Goal: Task Accomplishment & Management: Use online tool/utility

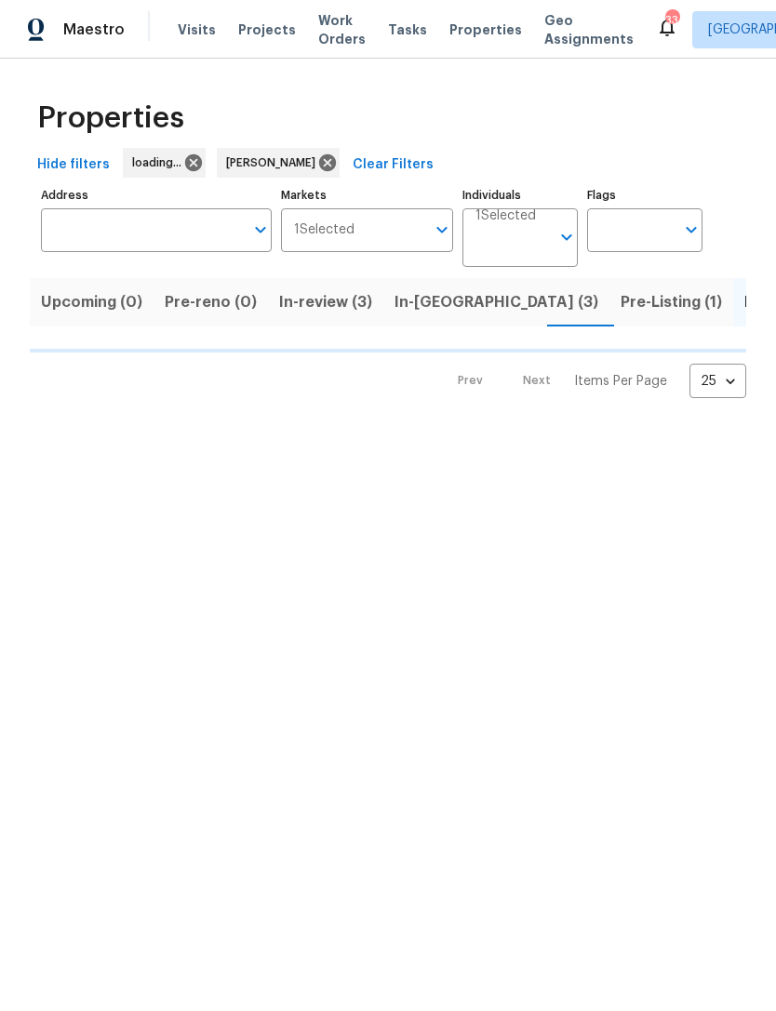
click at [422, 314] on span "In-reno (3)" at bounding box center [496, 302] width 204 height 26
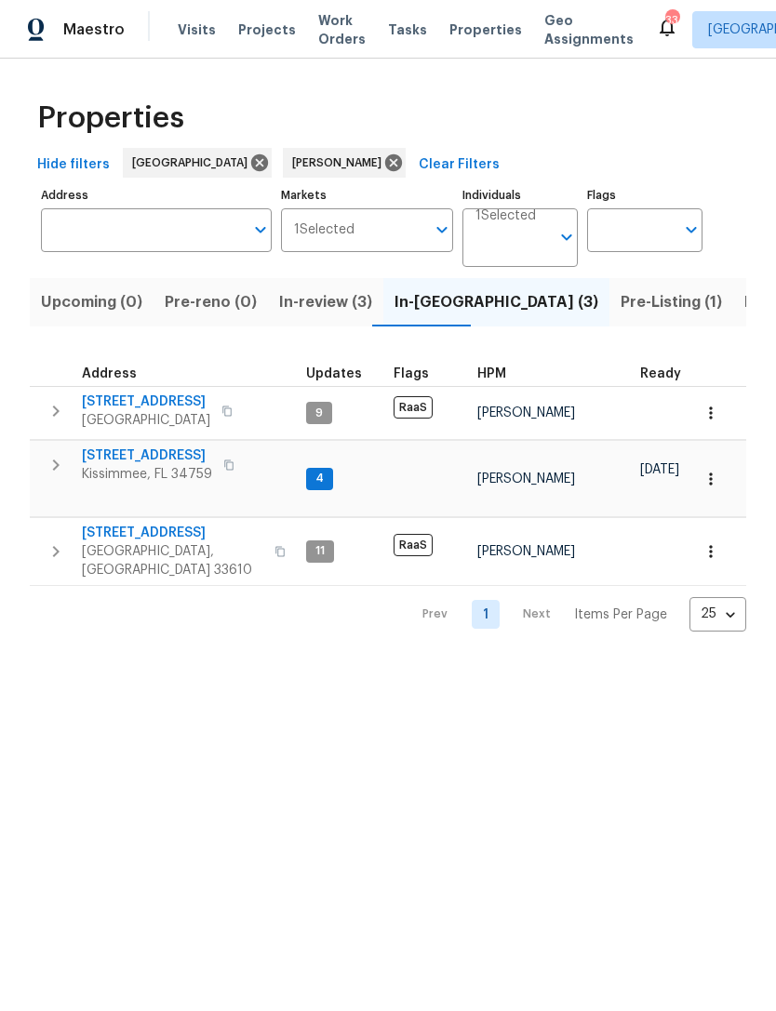
click at [164, 524] on span "3720 E Idlewild Ave" at bounding box center [172, 533] width 181 height 19
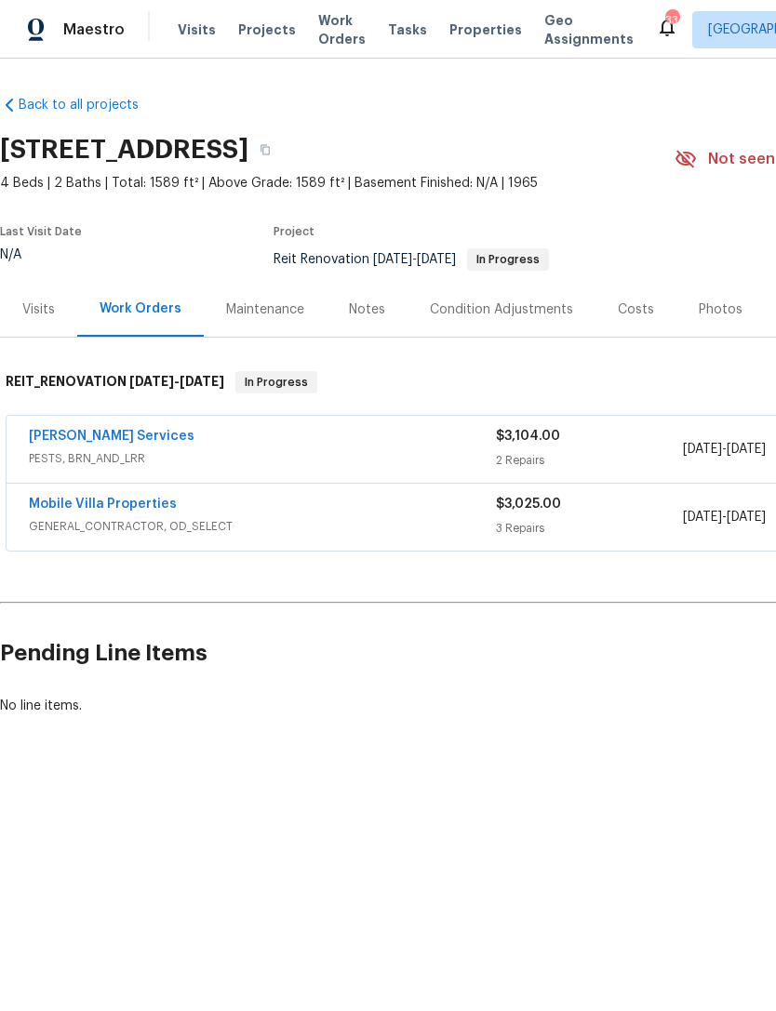
click at [108, 440] on link "[PERSON_NAME] Services" at bounding box center [112, 436] width 166 height 13
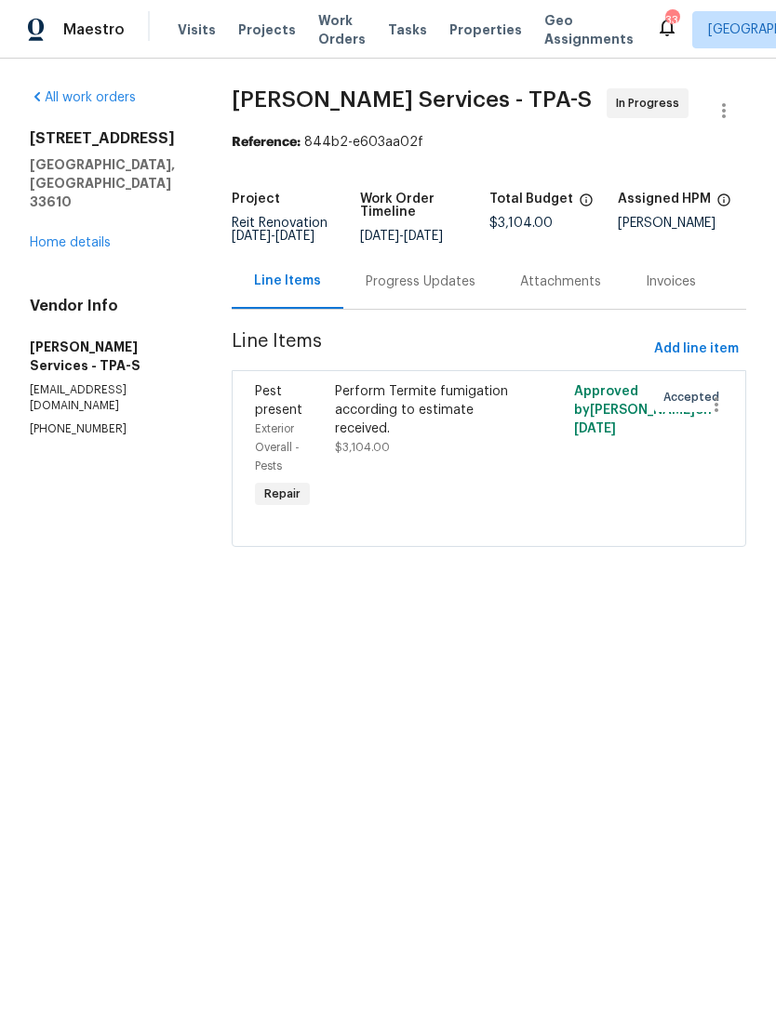
click at [479, 422] on div "Perform Termite fumigation according to estimate received." at bounding box center [429, 410] width 189 height 56
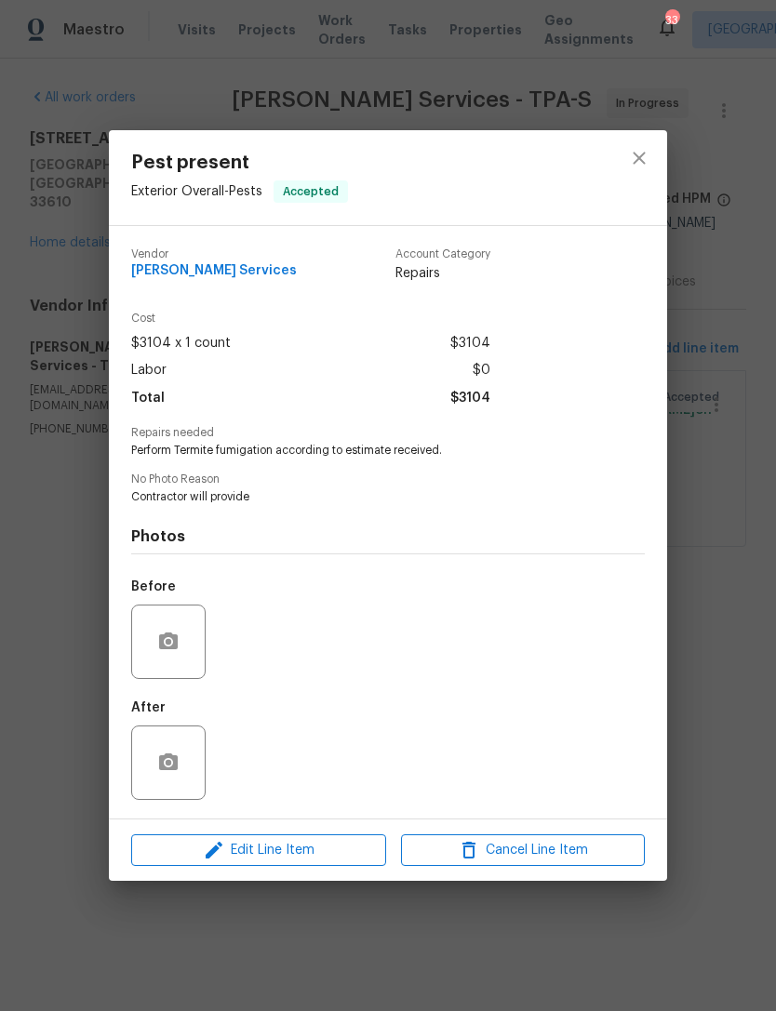
click at [704, 317] on div "Pest present Exterior Overall - Pests Accepted Vendor Massey Services Account C…" at bounding box center [388, 505] width 776 height 1011
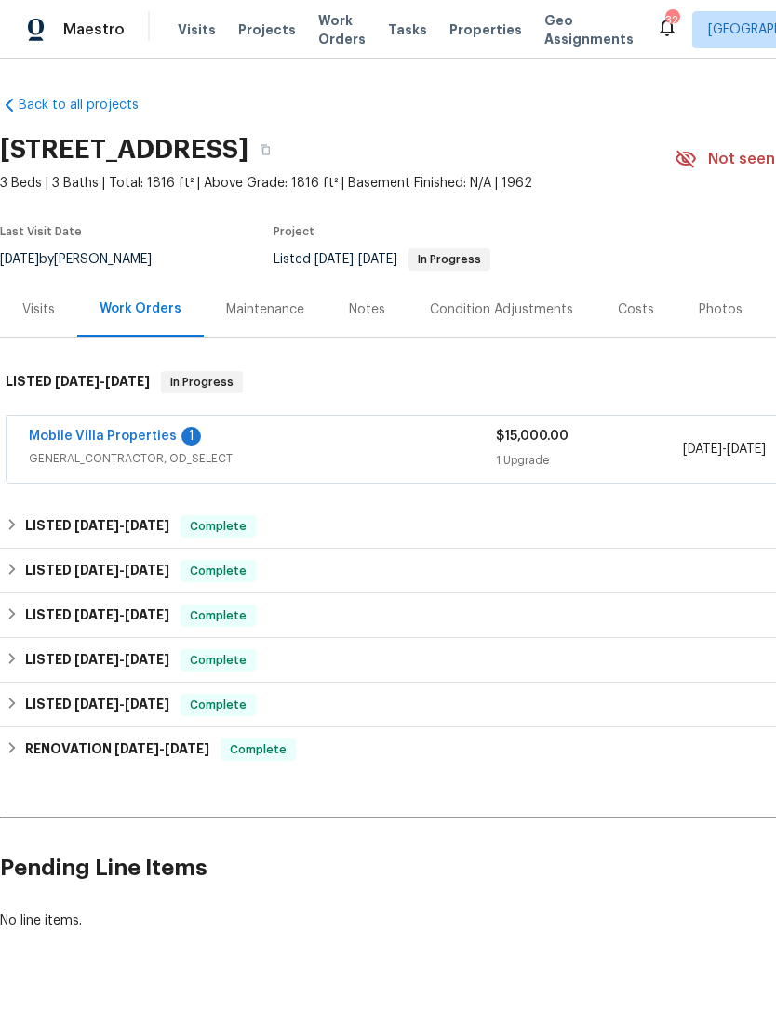
click at [139, 441] on link "Mobile Villa Properties" at bounding box center [103, 436] width 148 height 13
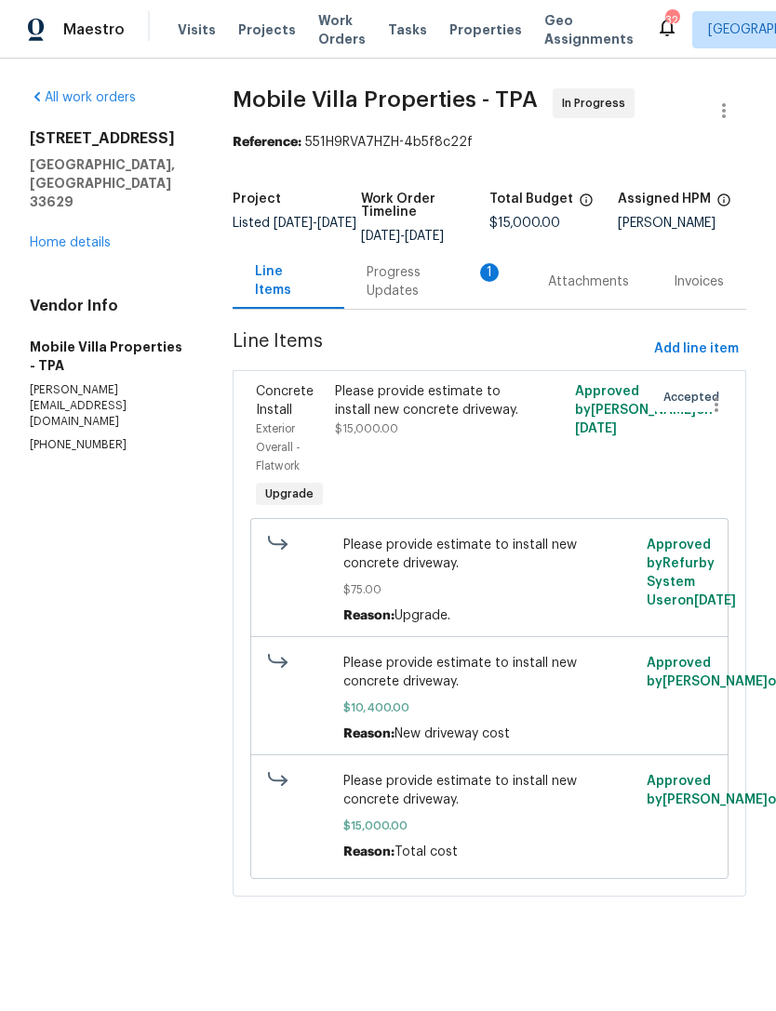
click at [423, 280] on div "Progress Updates 1" at bounding box center [435, 281] width 138 height 37
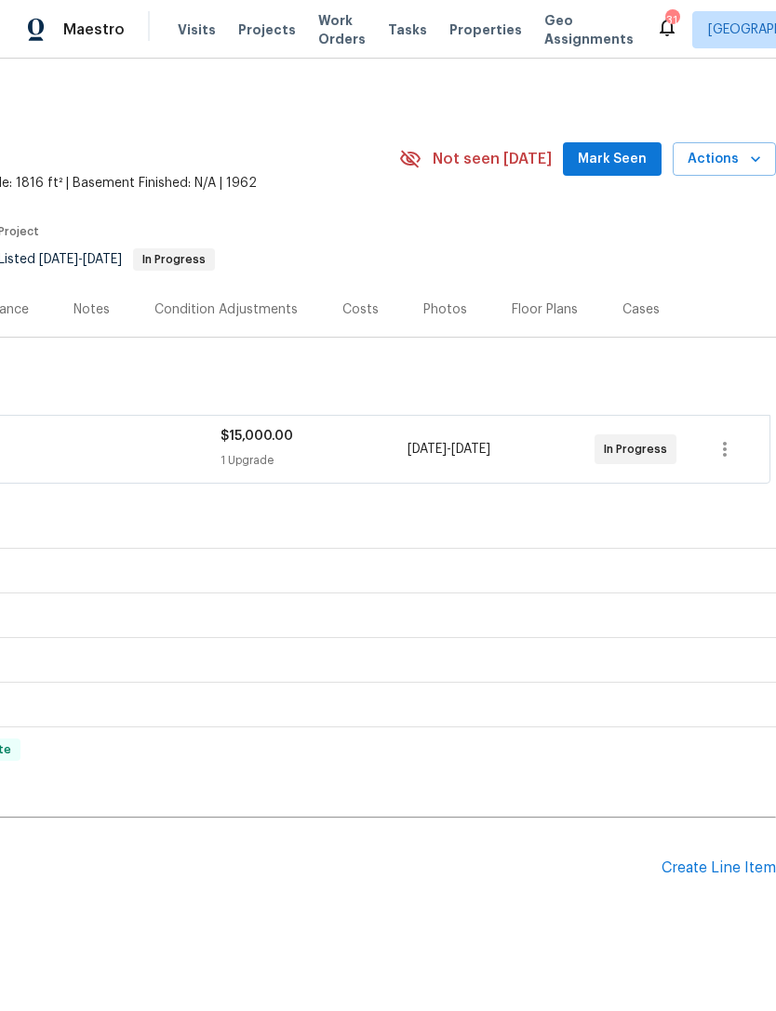
scroll to position [0, 275]
click at [705, 874] on div "Create Line Item" at bounding box center [718, 868] width 114 height 18
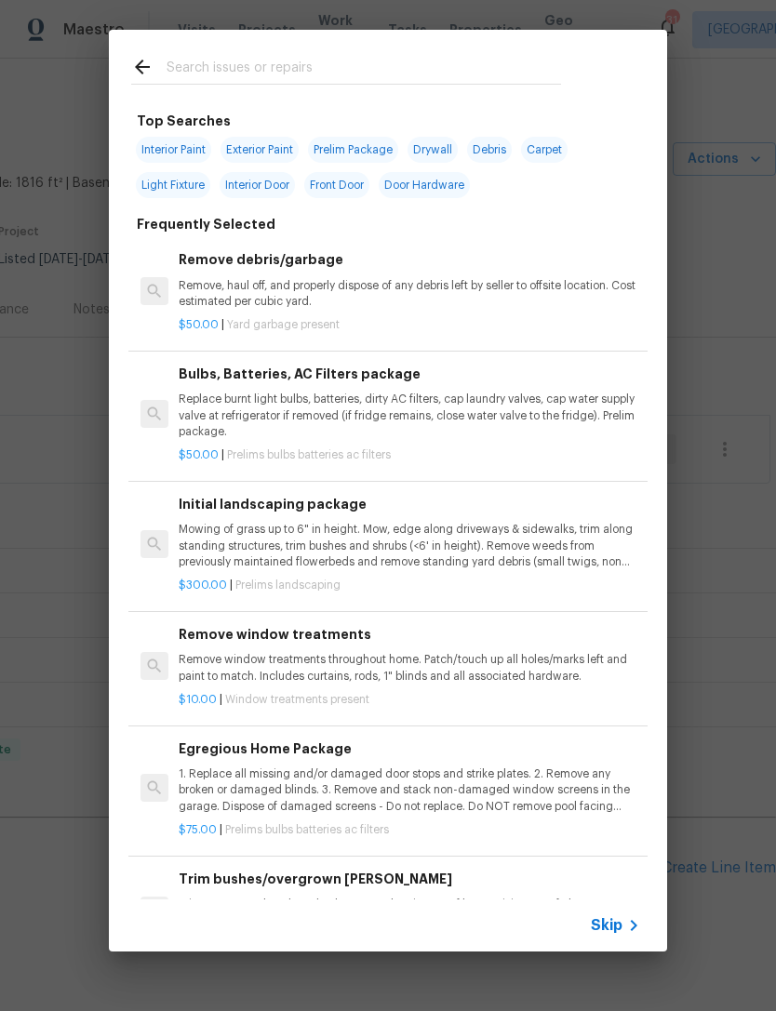
click at [288, 69] on input "text" at bounding box center [363, 70] width 394 height 28
type input "Tree"
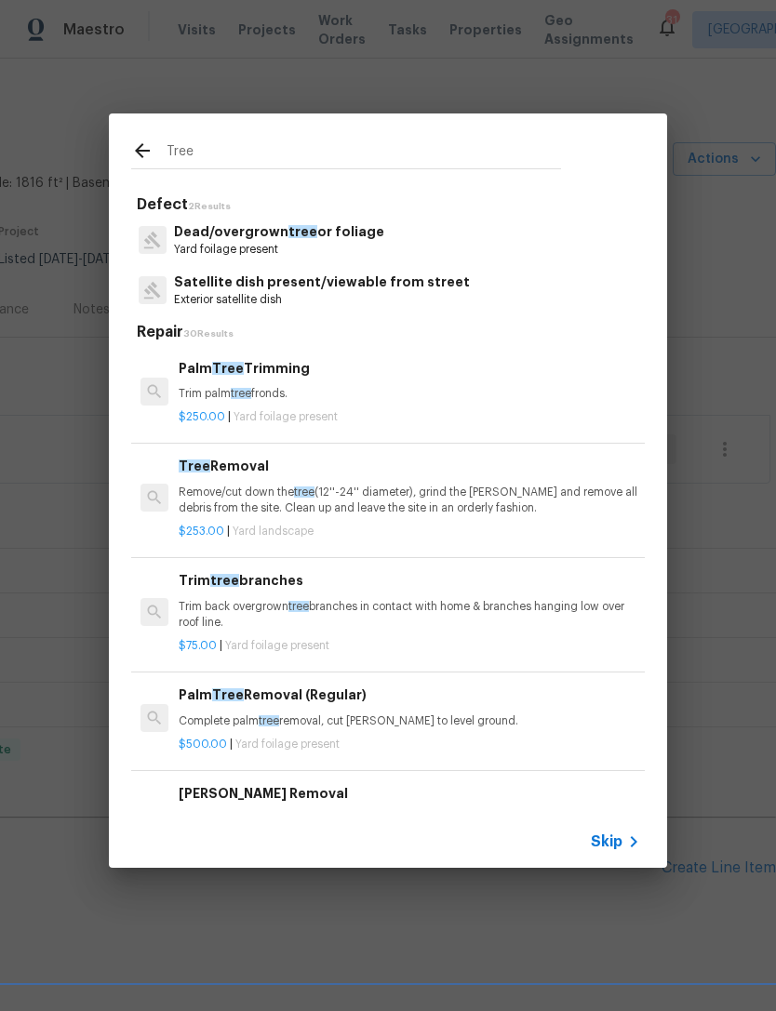
click at [449, 620] on p "Trim back overgrown tree branches in contact with home & branches hanging low o…" at bounding box center [409, 615] width 461 height 32
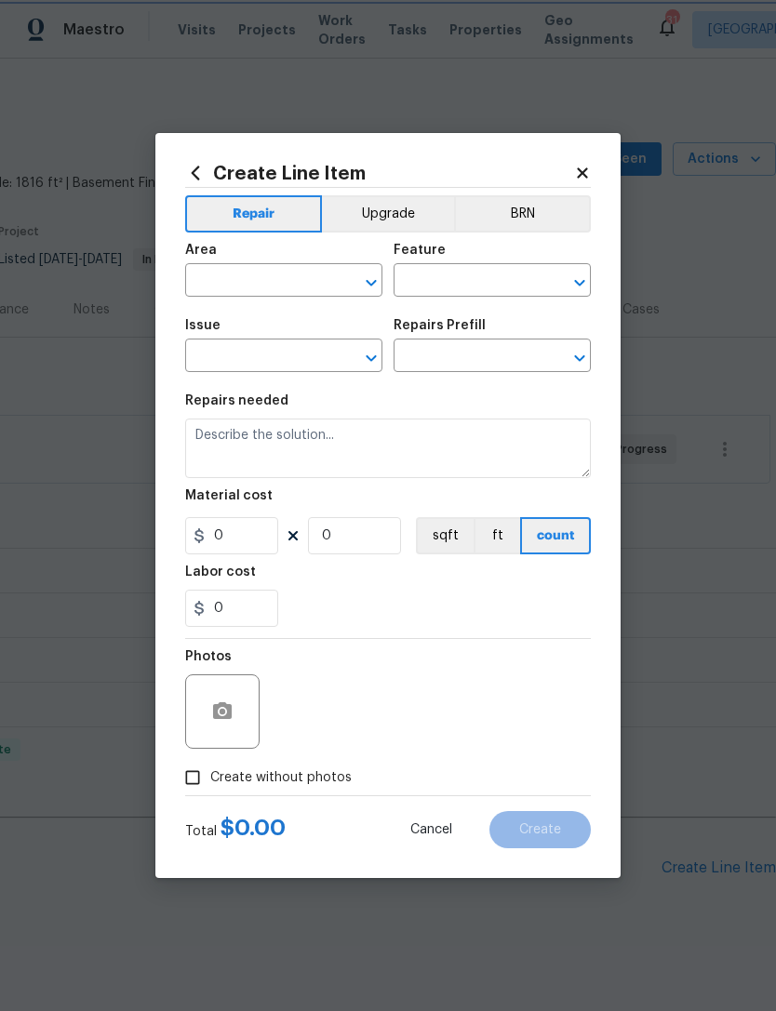
type input "Dead/overgrown tree or foliage"
type textarea "Trim back overgrown tree branches in contact with home & branches hanging low o…"
type input "1"
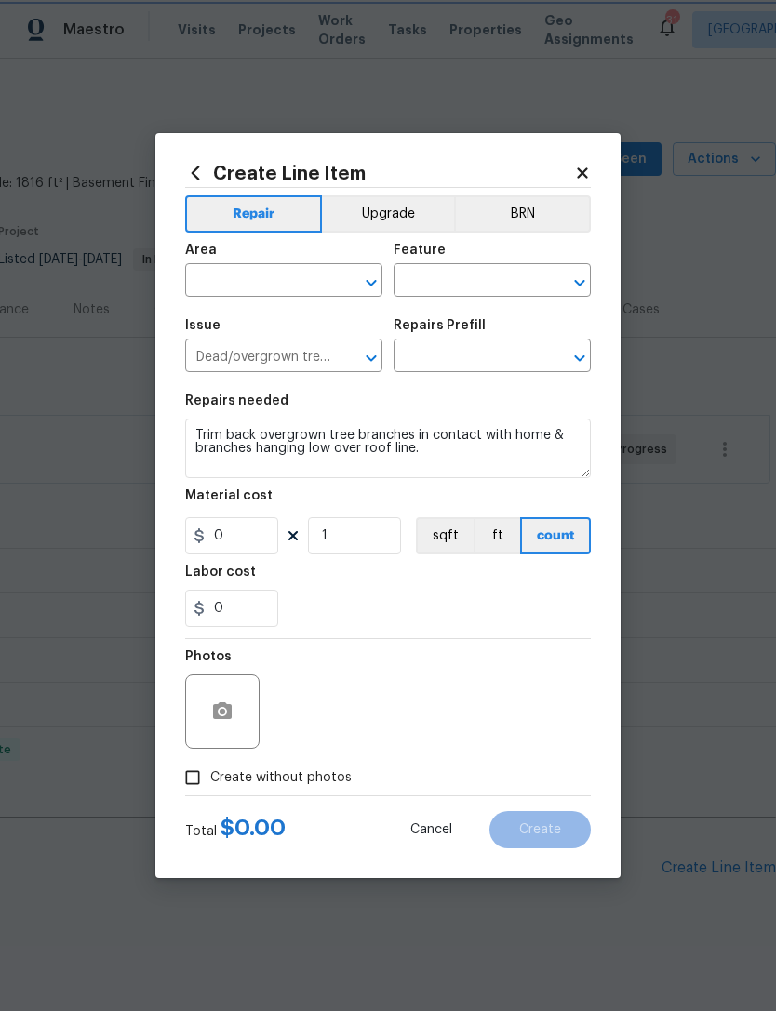
type input "Trim tree branches $75.00"
type input "75"
click at [448, 639] on div "Photos" at bounding box center [387, 699] width 405 height 121
click at [318, 277] on input "text" at bounding box center [257, 282] width 145 height 29
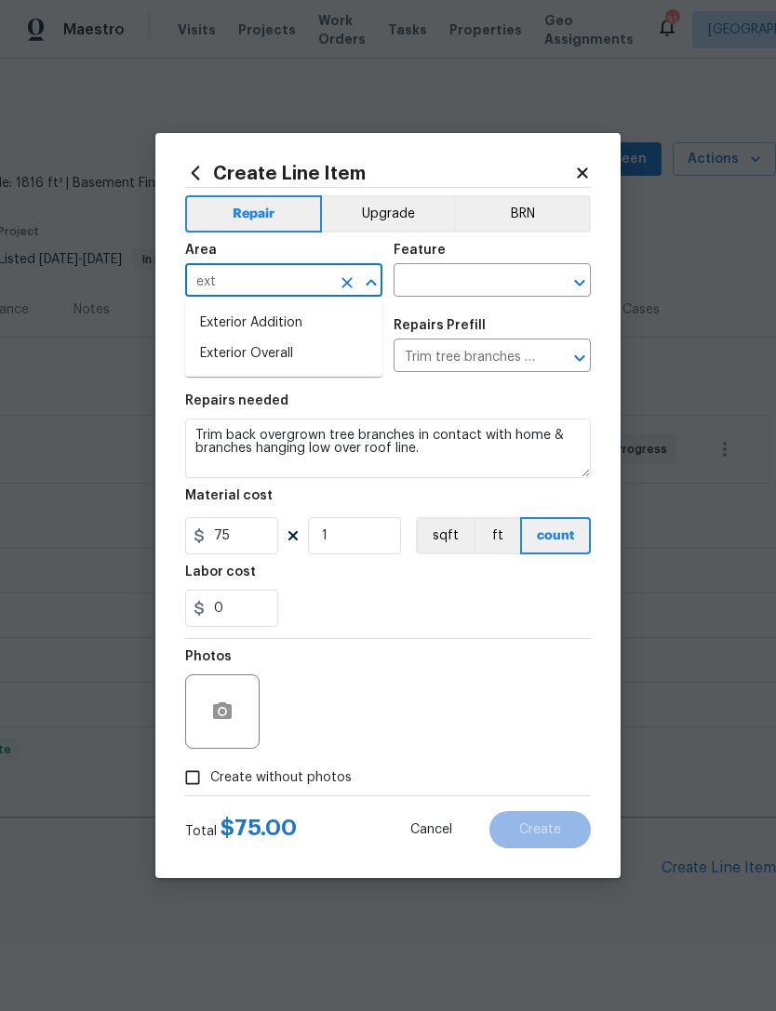
click at [333, 365] on li "Exterior Overall" at bounding box center [283, 354] width 197 height 31
type input "Exterior Overall"
click at [453, 294] on input "text" at bounding box center [465, 282] width 145 height 29
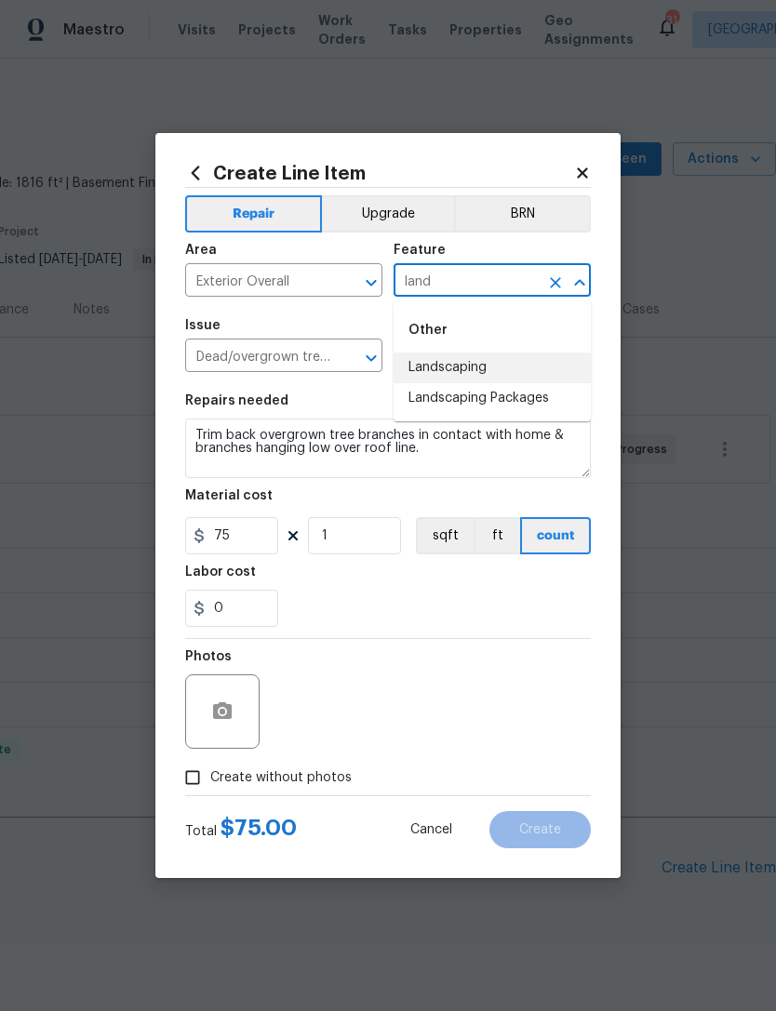
click at [543, 366] on li "Landscaping" at bounding box center [491, 367] width 197 height 31
type input "Landscaping"
click at [543, 365] on div at bounding box center [566, 358] width 48 height 26
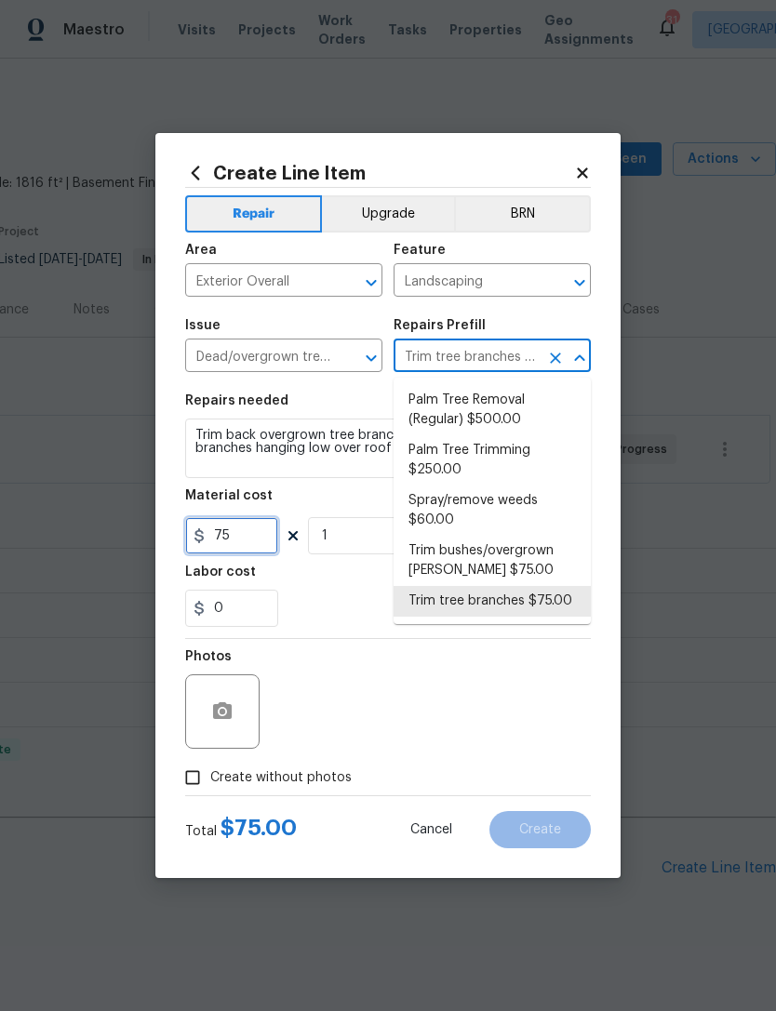
click at [265, 539] on input "75" at bounding box center [231, 535] width 93 height 37
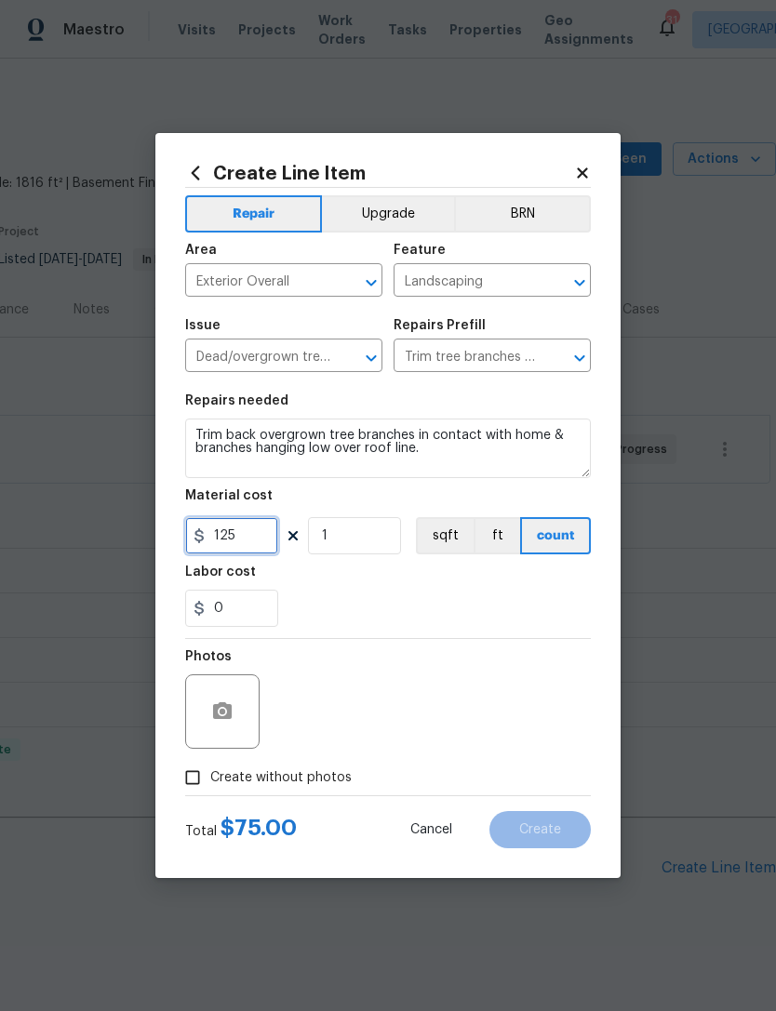
type input "125"
click at [422, 582] on div "Labor cost" at bounding box center [387, 577] width 405 height 24
click at [230, 724] on button "button" at bounding box center [222, 711] width 45 height 45
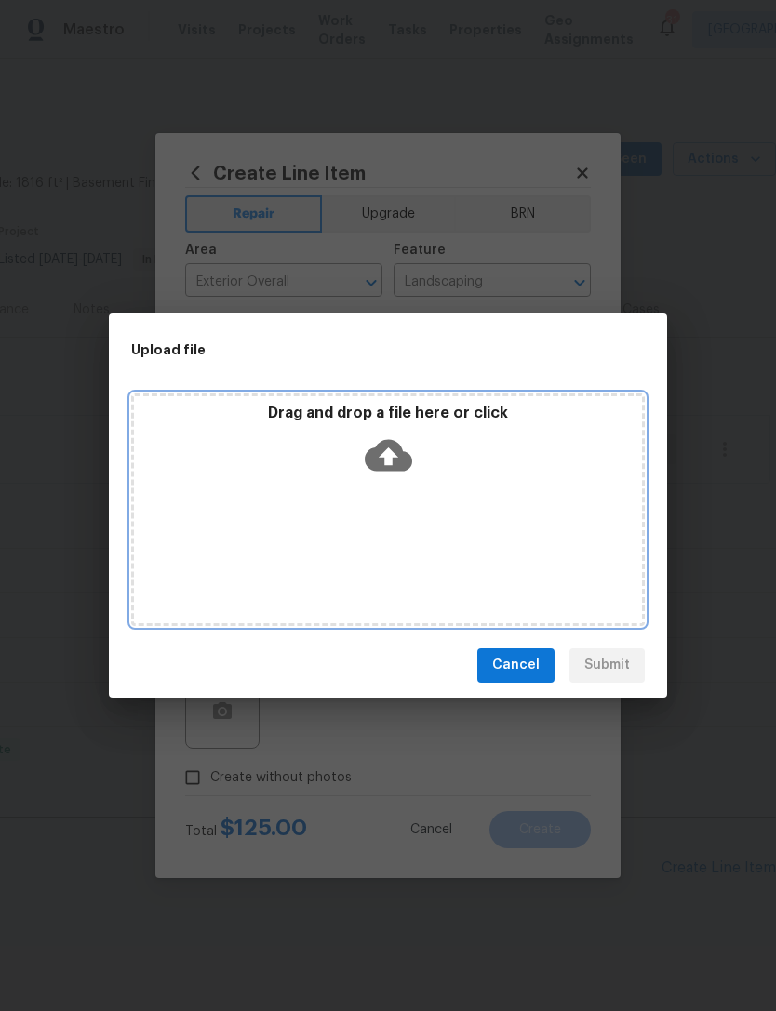
click at [410, 418] on p "Drag and drop a file here or click" at bounding box center [388, 414] width 508 height 20
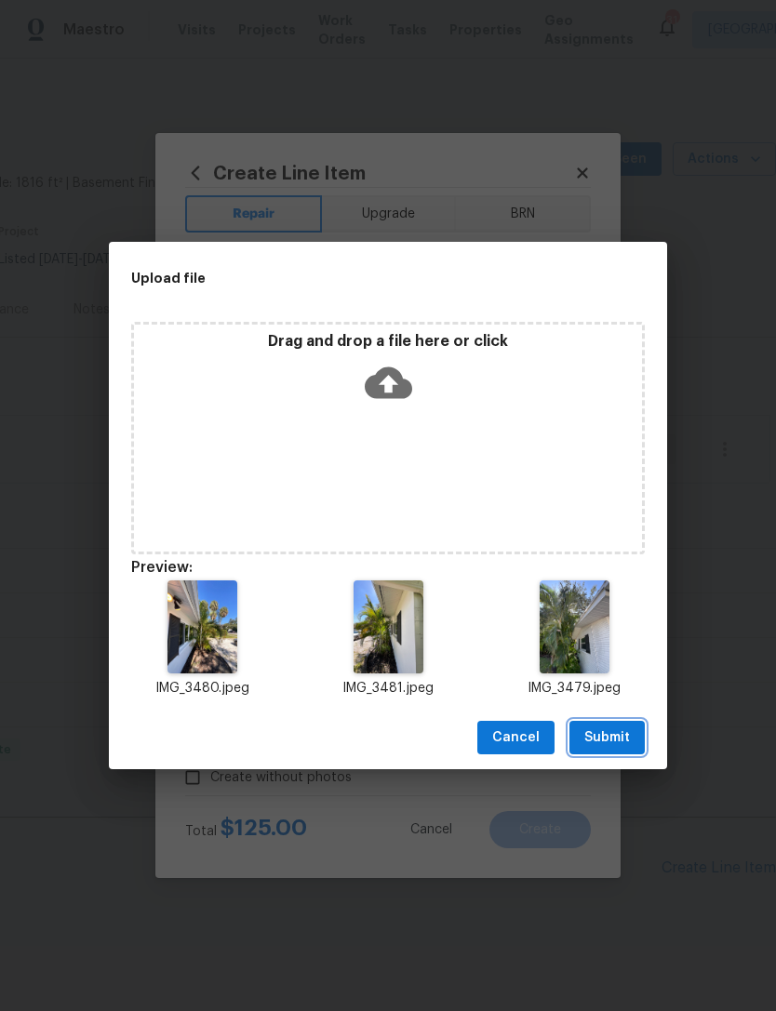
click at [641, 743] on button "Submit" at bounding box center [606, 738] width 75 height 34
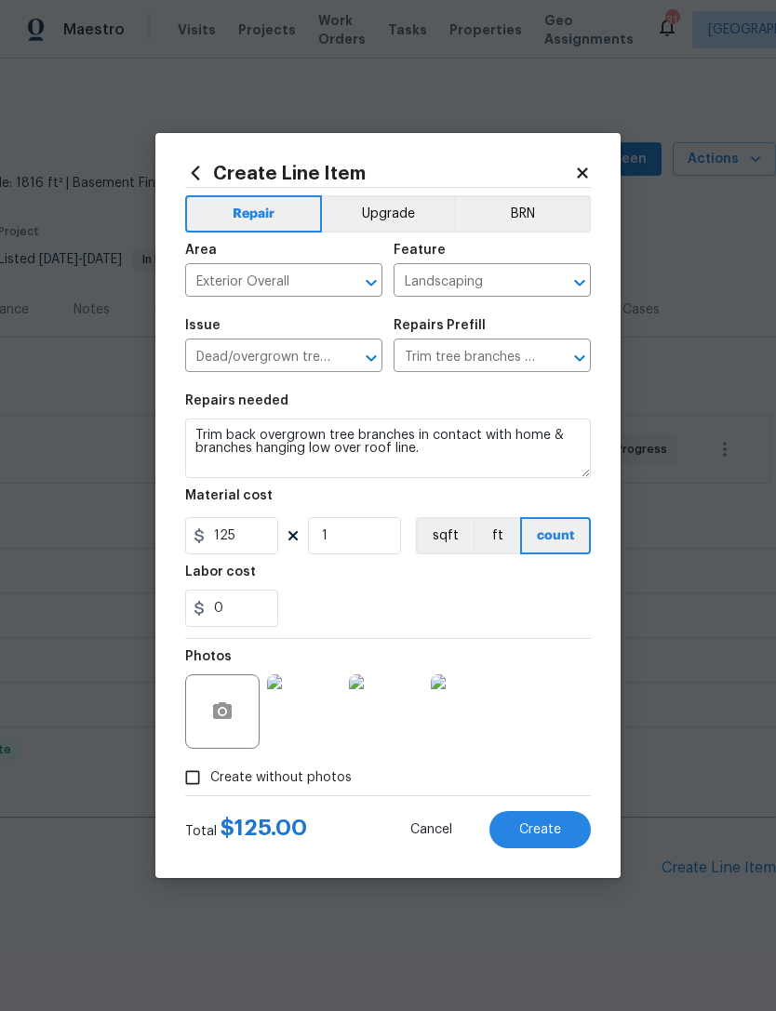
click at [555, 827] on span "Create" at bounding box center [540, 830] width 42 height 14
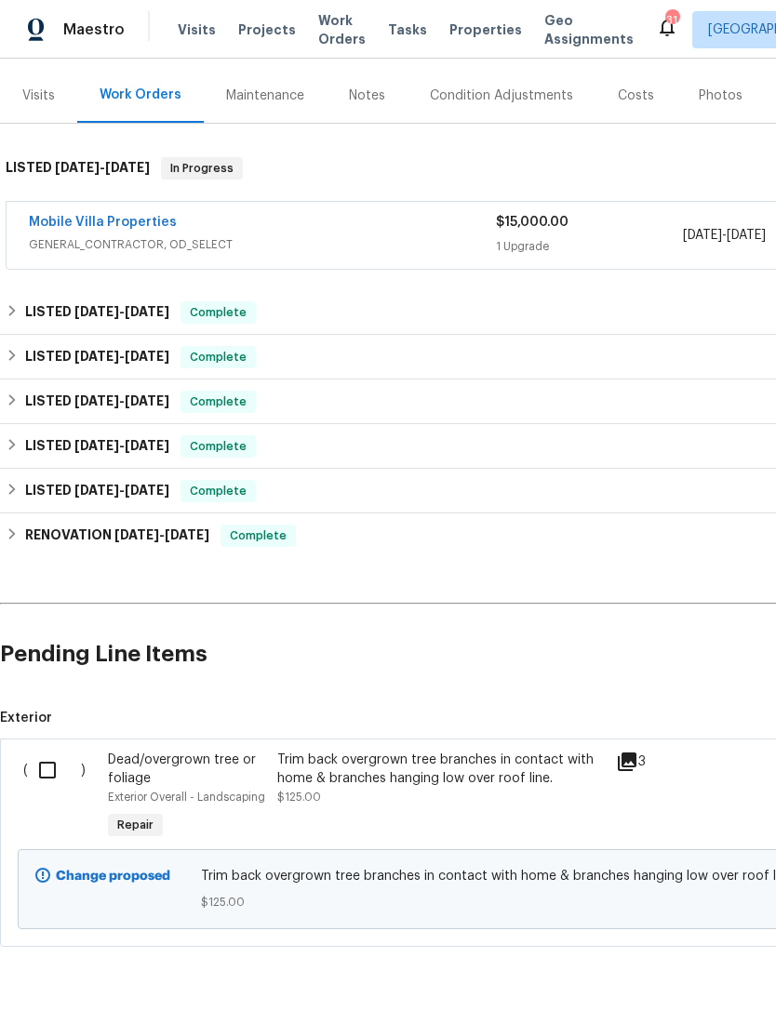
scroll to position [214, 0]
click at [49, 766] on input "checkbox" at bounding box center [54, 769] width 53 height 39
checkbox input "true"
click at [644, 957] on span "Create Work Order" at bounding box center [669, 964] width 124 height 23
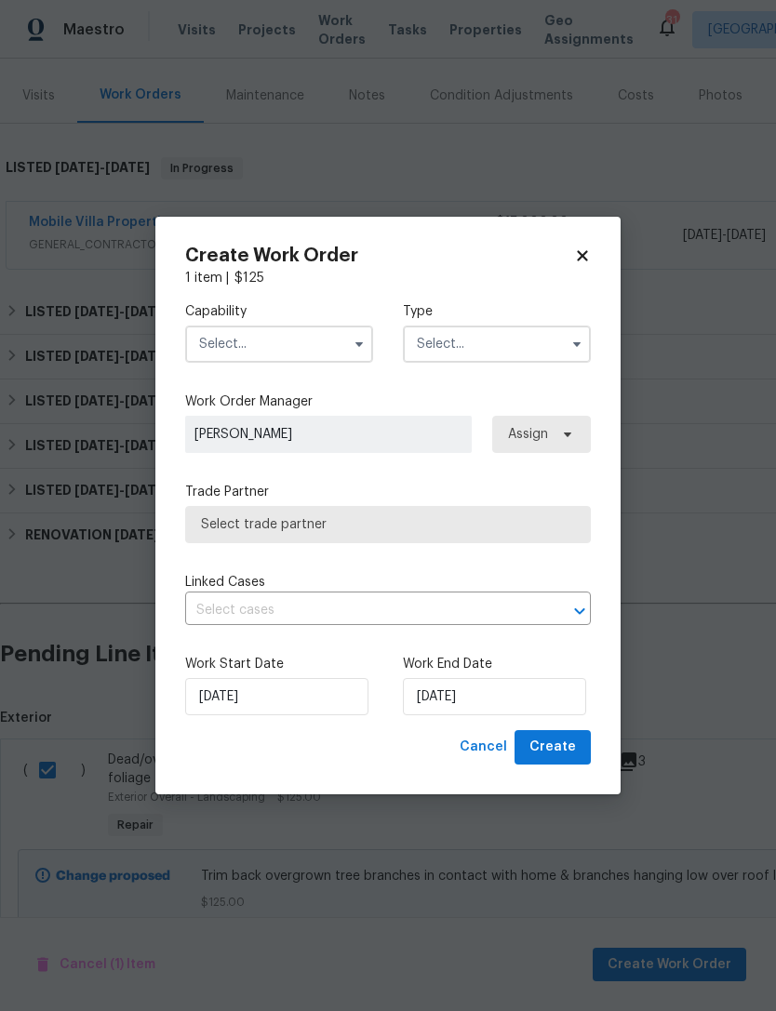
click at [309, 338] on input "text" at bounding box center [279, 343] width 188 height 37
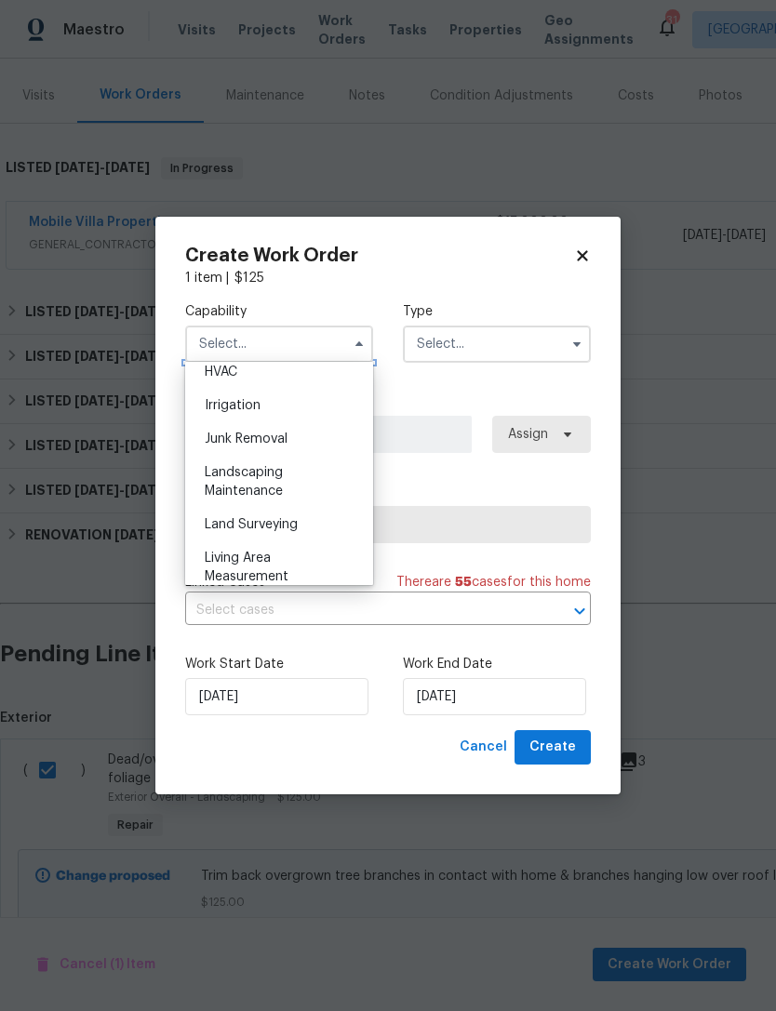
scroll to position [1135, 0]
click at [307, 485] on div "Landscaping Maintenance" at bounding box center [279, 481] width 179 height 52
type input "Landscaping Maintenance"
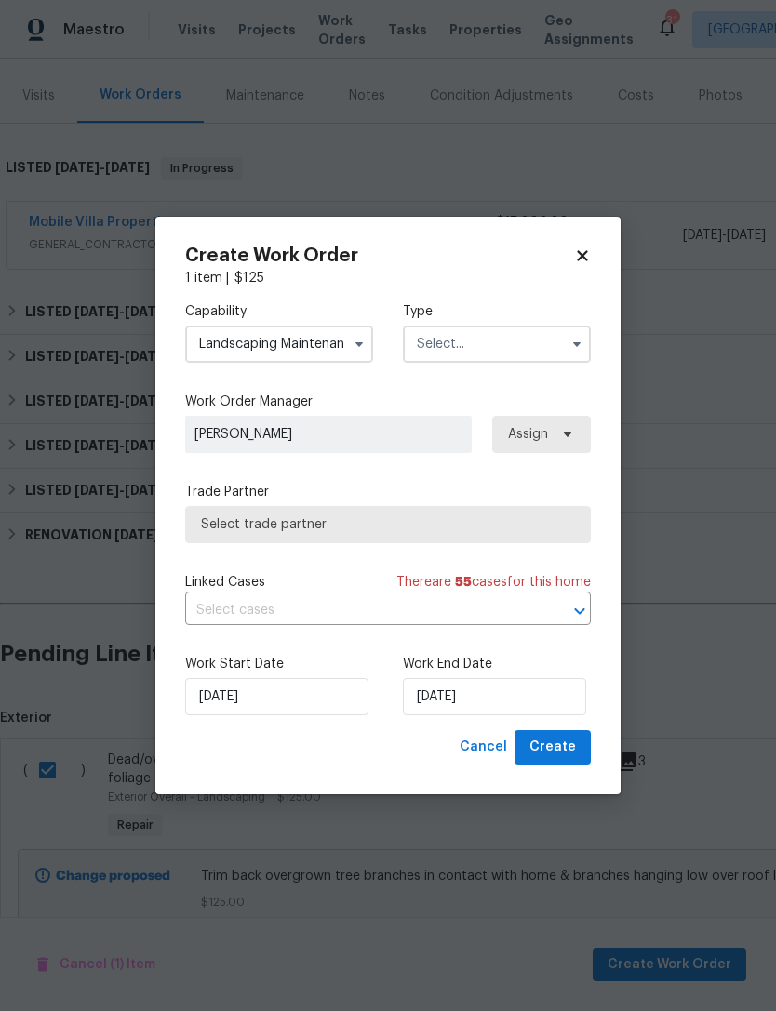
click at [519, 357] on input "text" at bounding box center [497, 343] width 188 height 37
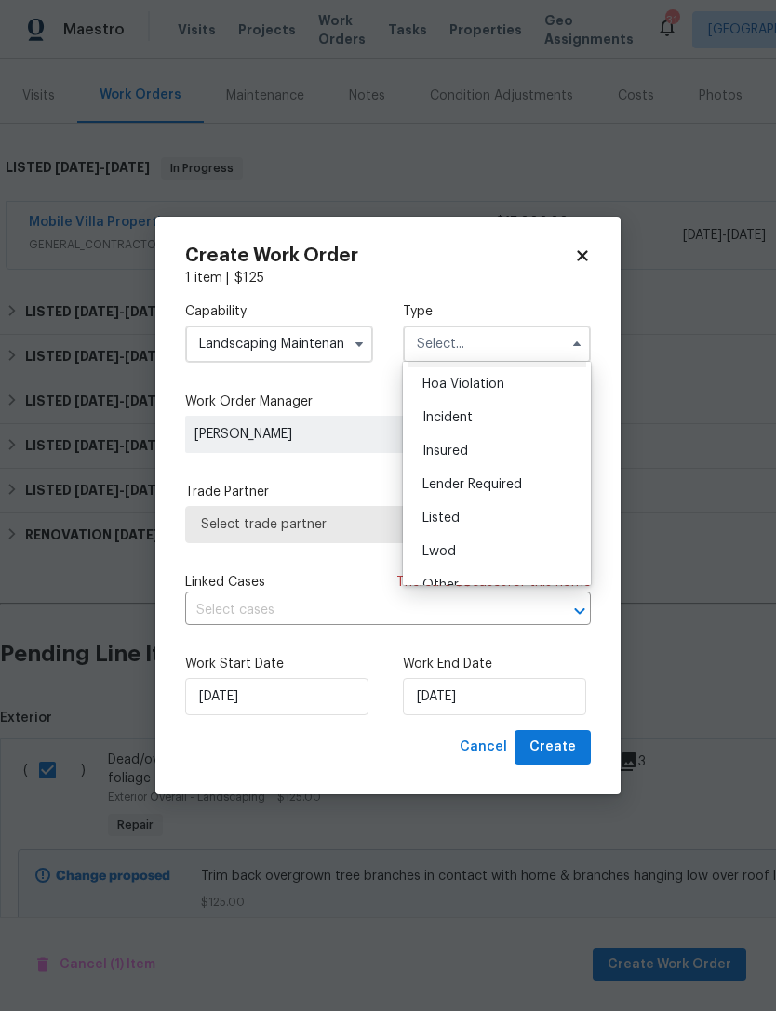
scroll to position [38, 0]
click at [468, 517] on div "Listed" at bounding box center [496, 512] width 179 height 33
type input "Listed"
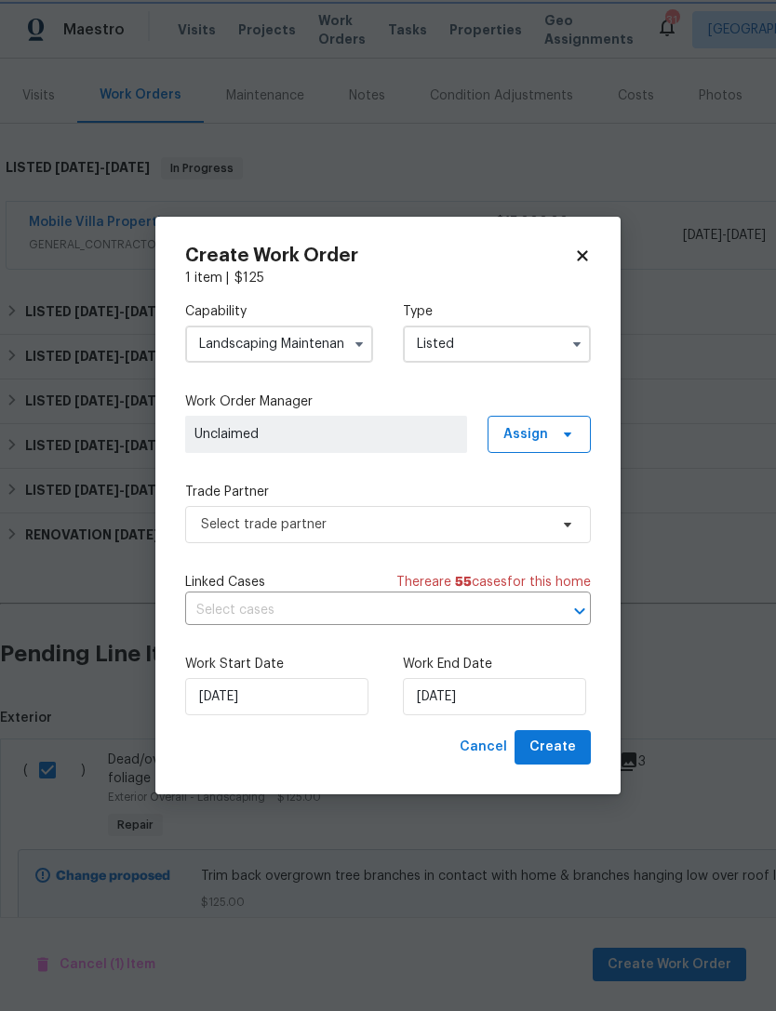
scroll to position [0, 0]
click at [546, 435] on span "Assign" at bounding box center [525, 434] width 45 height 19
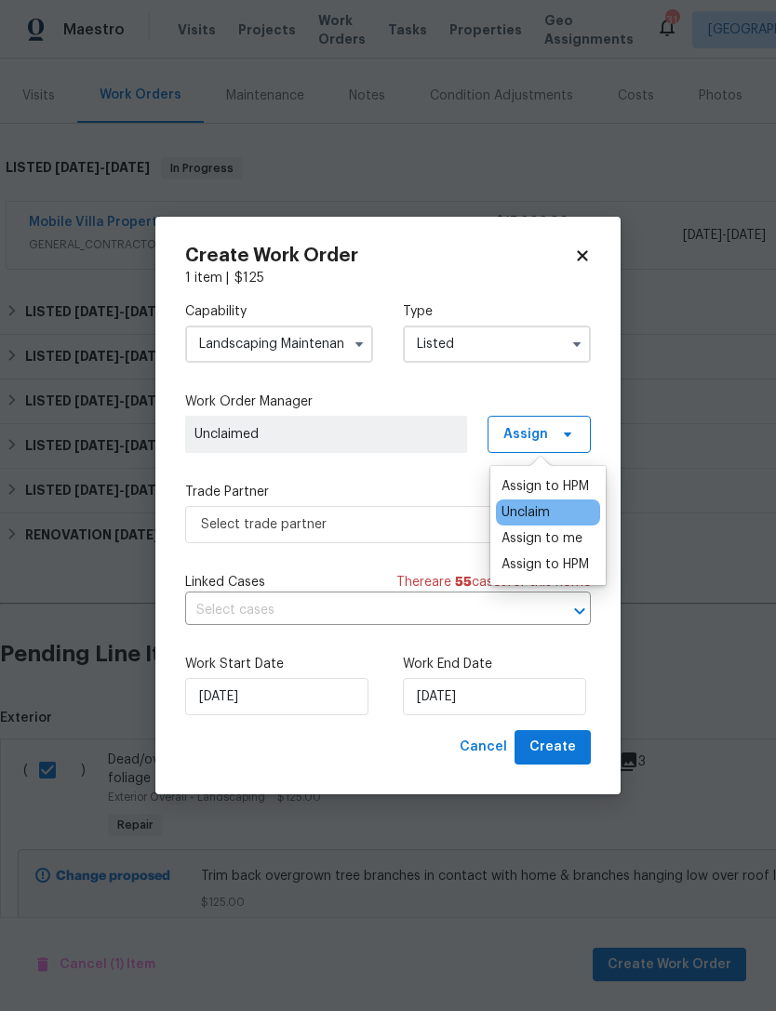
click at [539, 481] on div "Assign to HPM" at bounding box center [544, 486] width 87 height 19
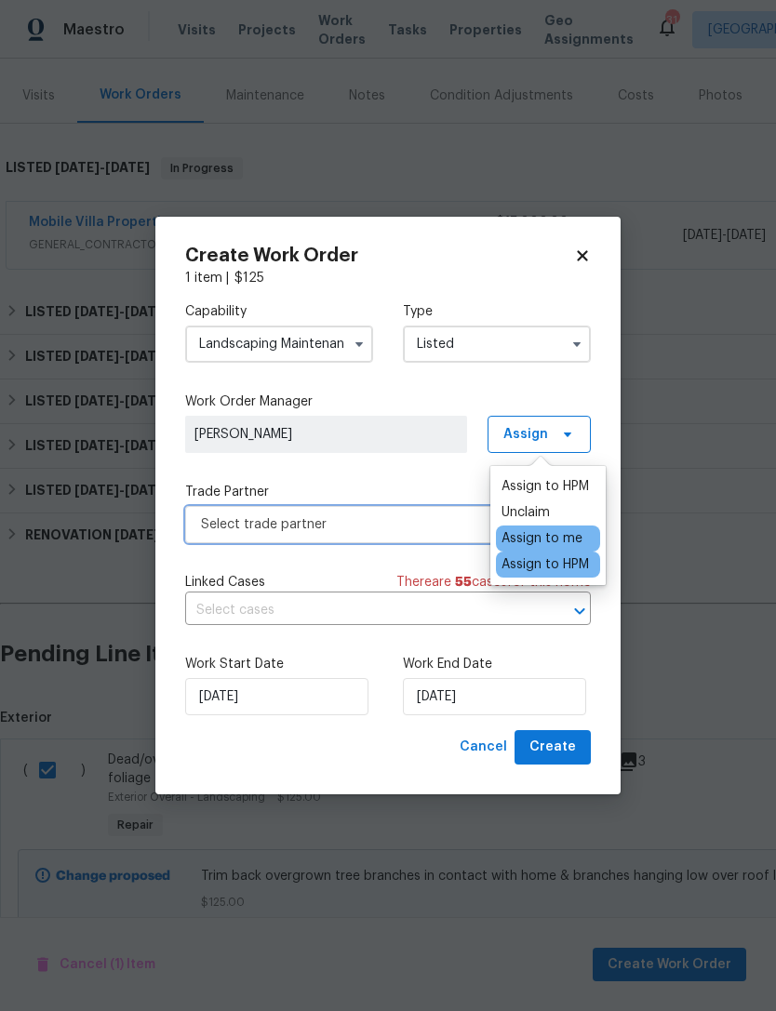
click at [422, 535] on span "Select trade partner" at bounding box center [387, 524] width 405 height 37
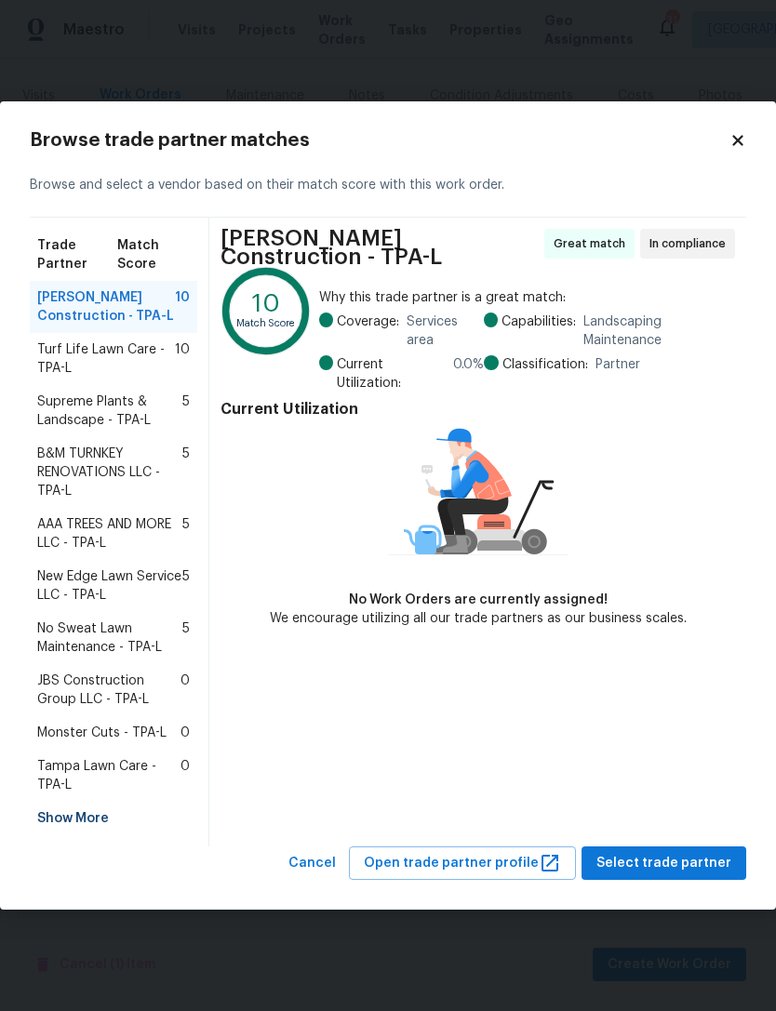
click at [93, 363] on span "Turf Life Lawn Care - TPA-L" at bounding box center [106, 358] width 138 height 37
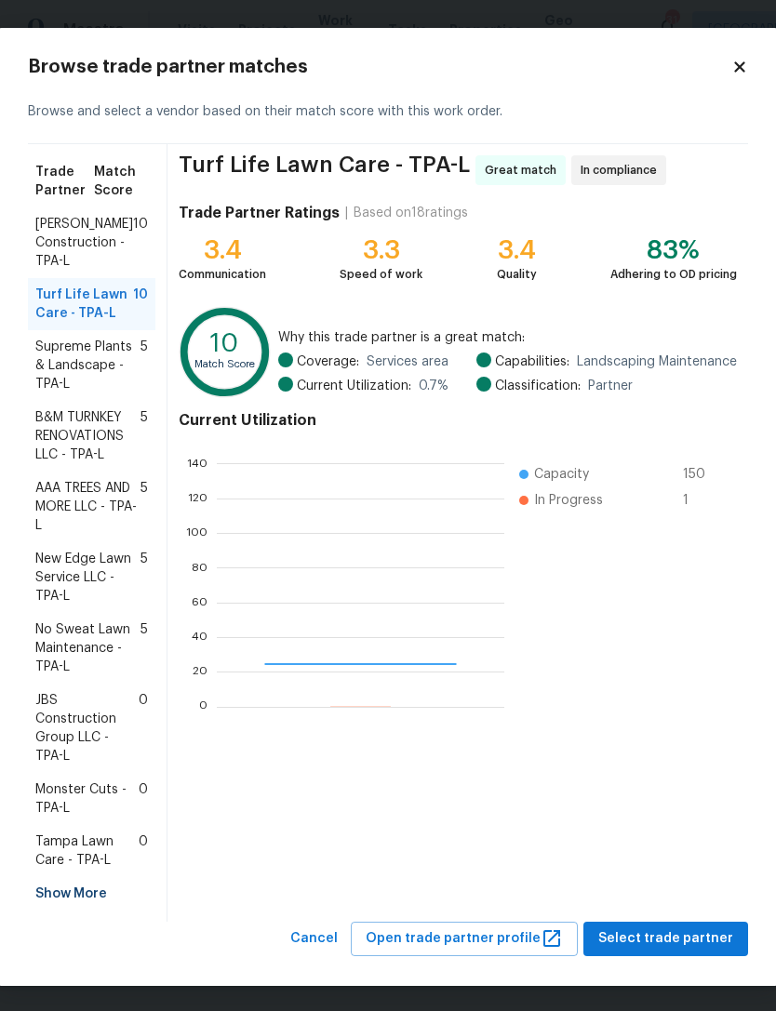
scroll to position [260, 287]
click at [640, 941] on span "Select trade partner" at bounding box center [665, 938] width 135 height 23
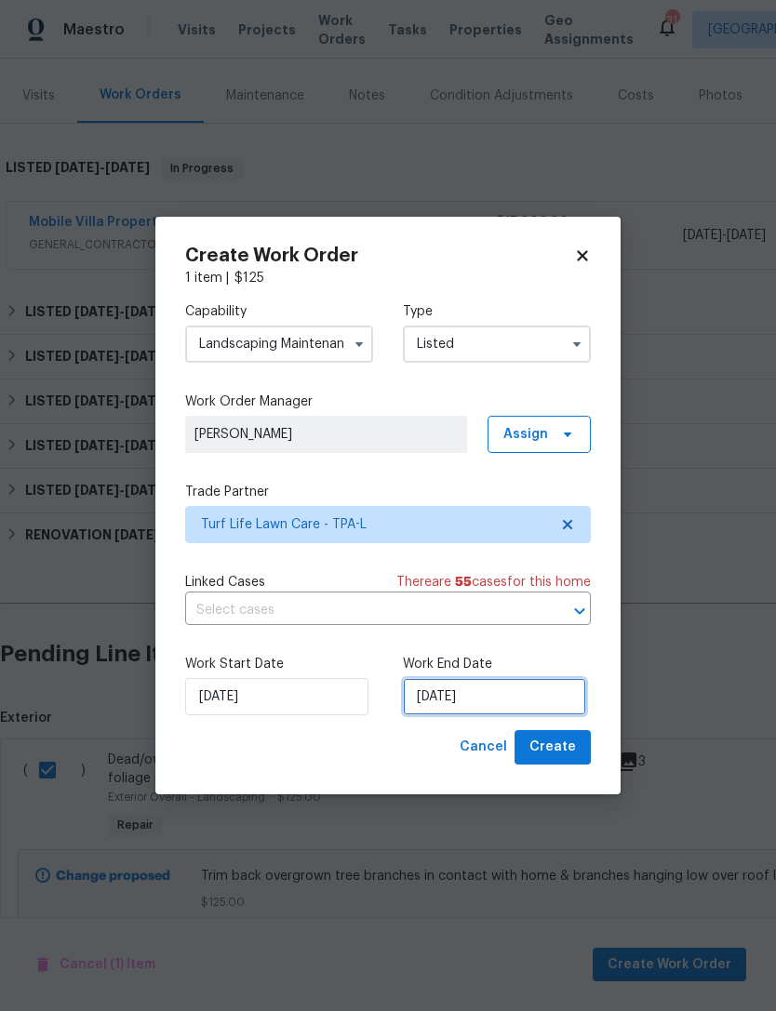
click at [489, 707] on input "[DATE]" at bounding box center [494, 696] width 183 height 37
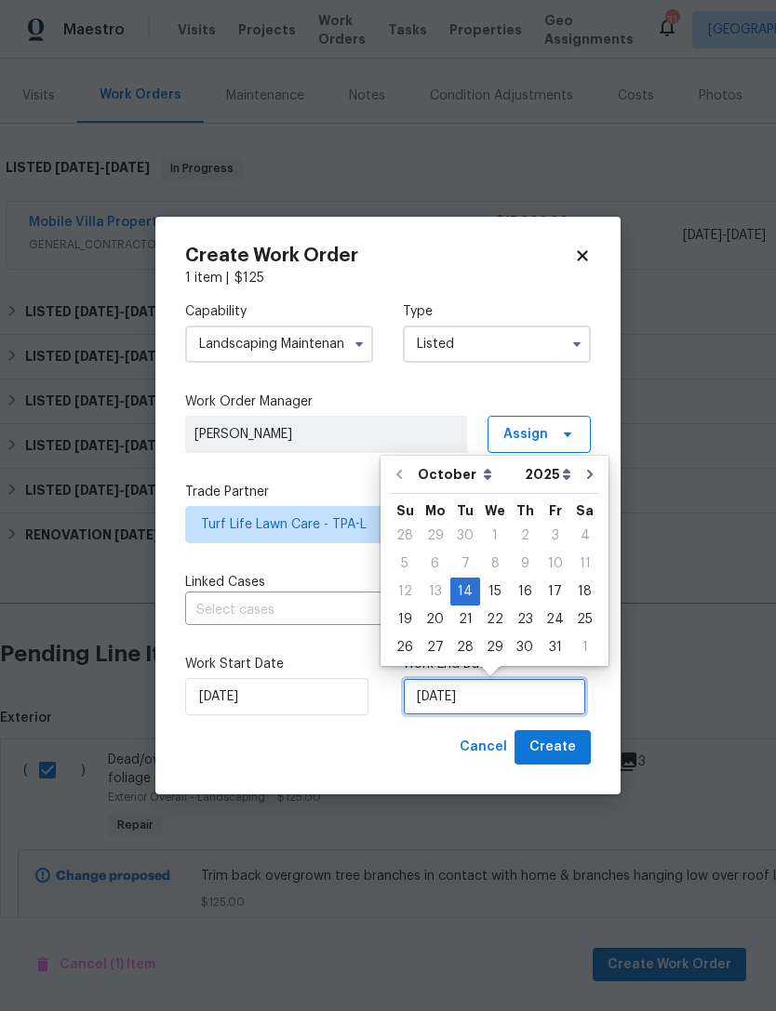
scroll to position [34, 0]
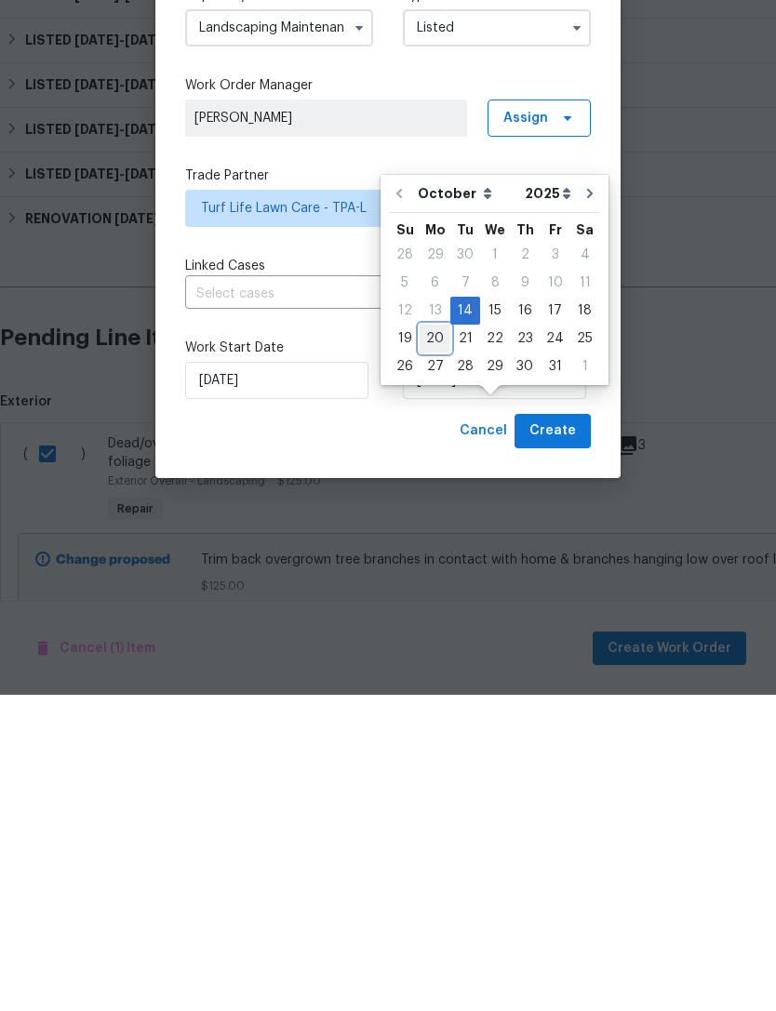
click at [430, 642] on div "20" at bounding box center [434, 655] width 31 height 26
type input "[DATE]"
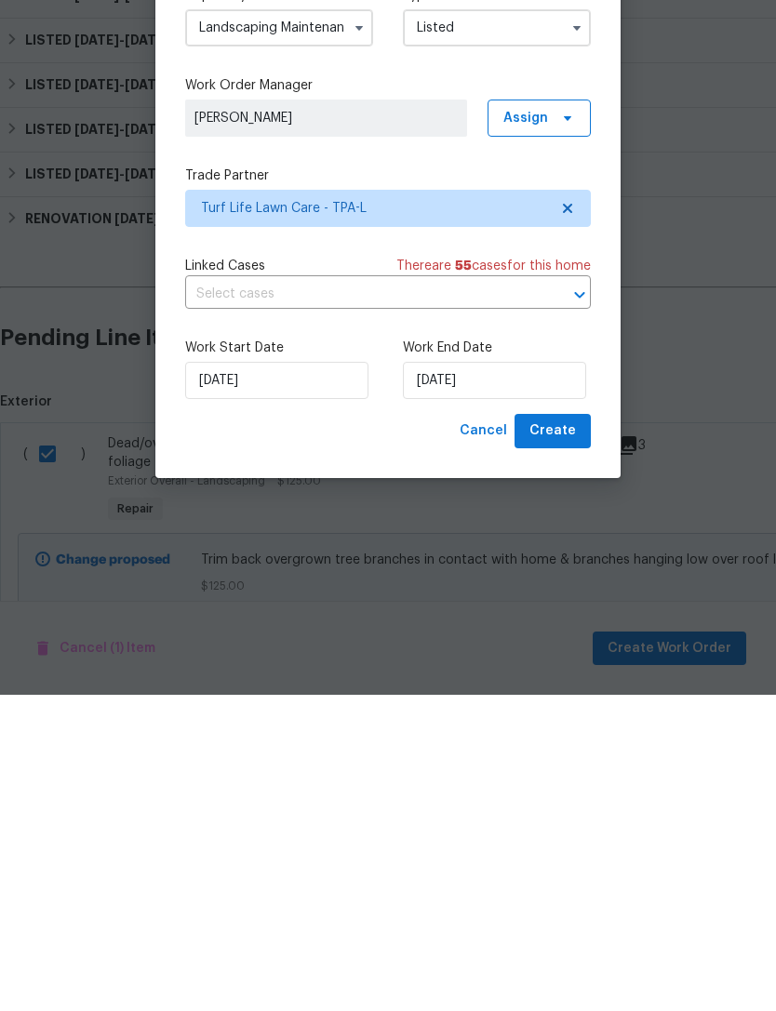
scroll to position [60, 0]
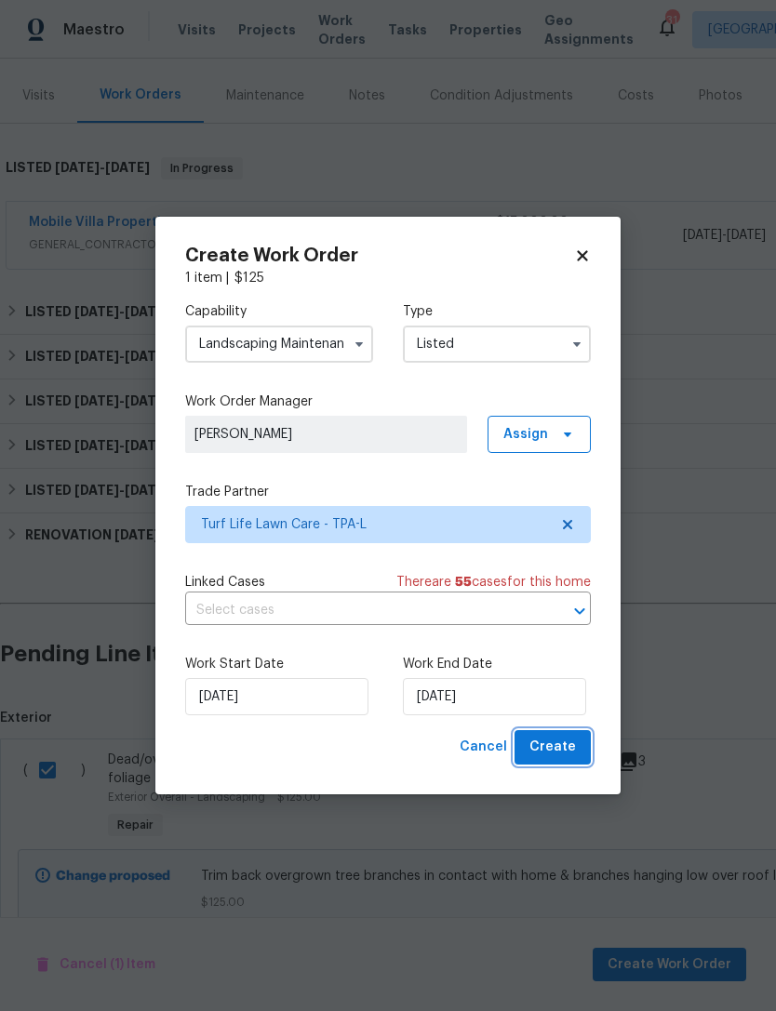
click at [576, 748] on button "Create" at bounding box center [552, 747] width 76 height 34
checkbox input "false"
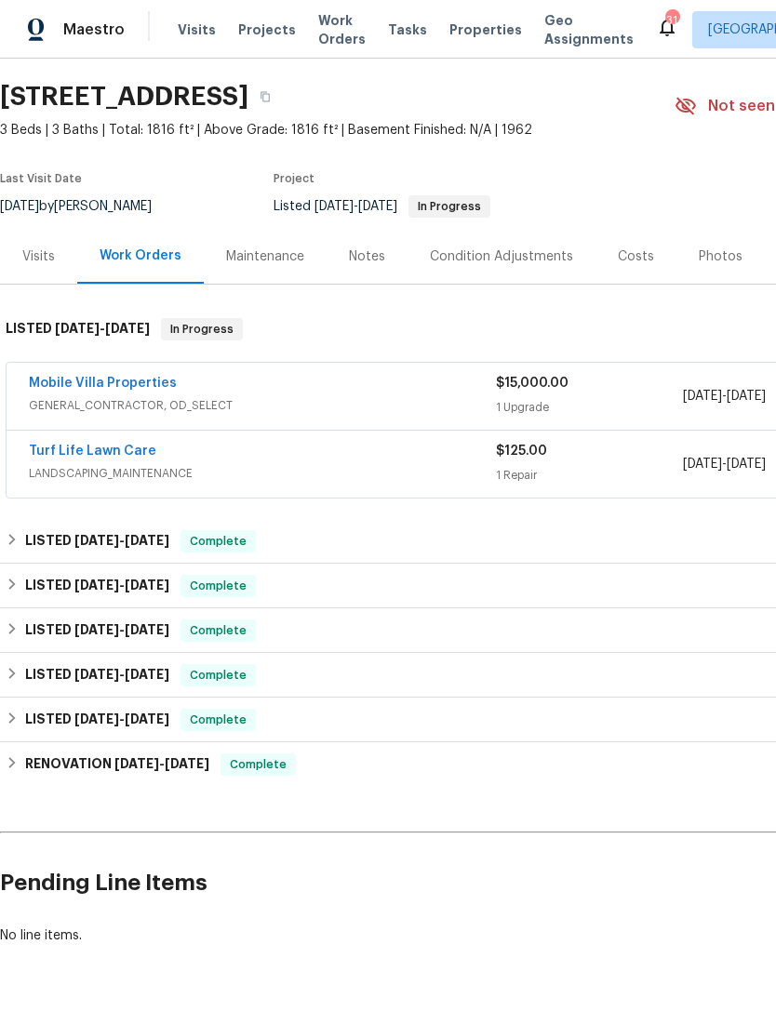
scroll to position [53, 0]
click at [122, 445] on link "Turf Life Lawn Care" at bounding box center [92, 451] width 127 height 13
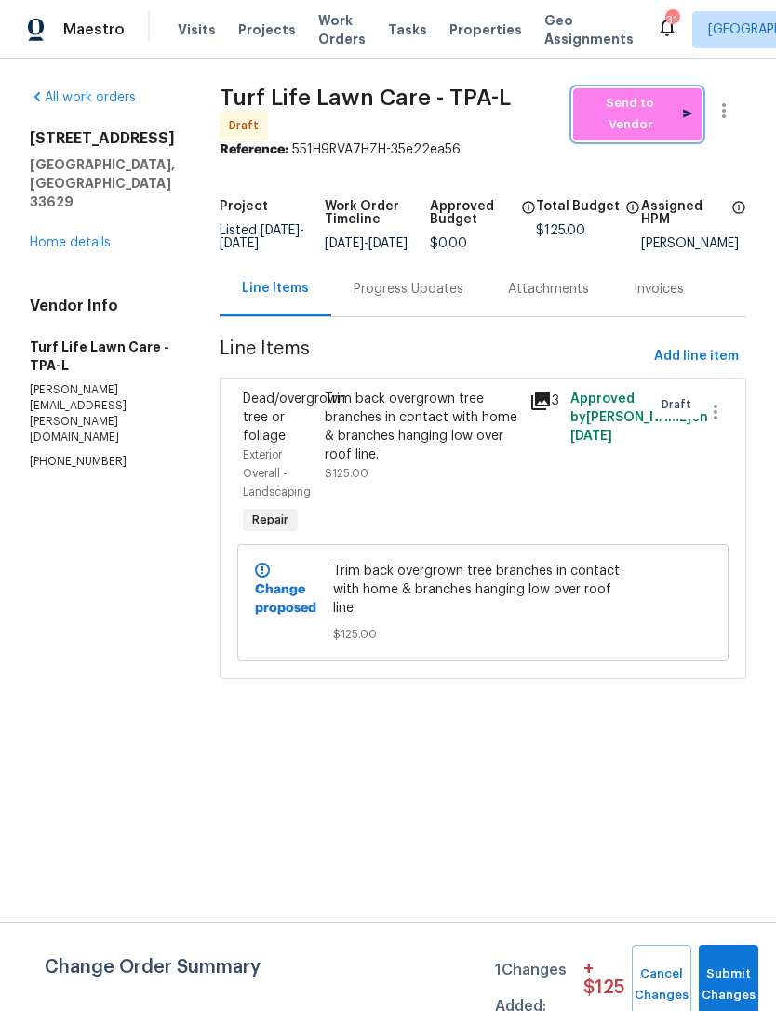
click at [639, 101] on span "Send to Vendor" at bounding box center [637, 114] width 110 height 43
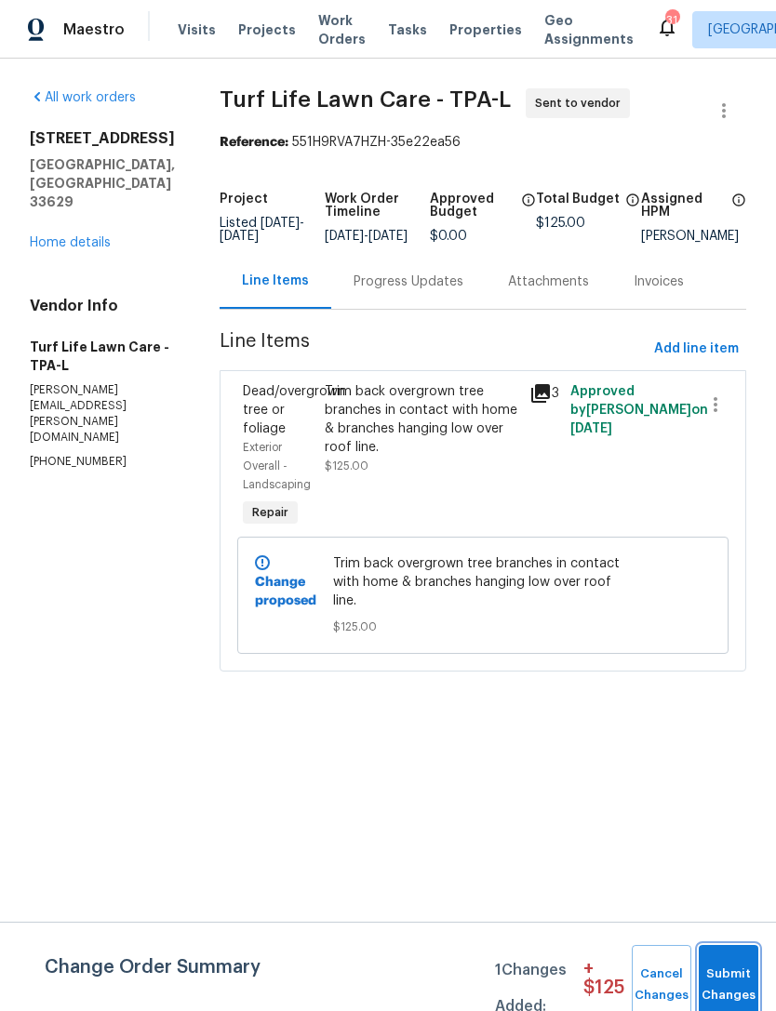
click at [738, 985] on span "Submit Changes" at bounding box center [728, 984] width 41 height 43
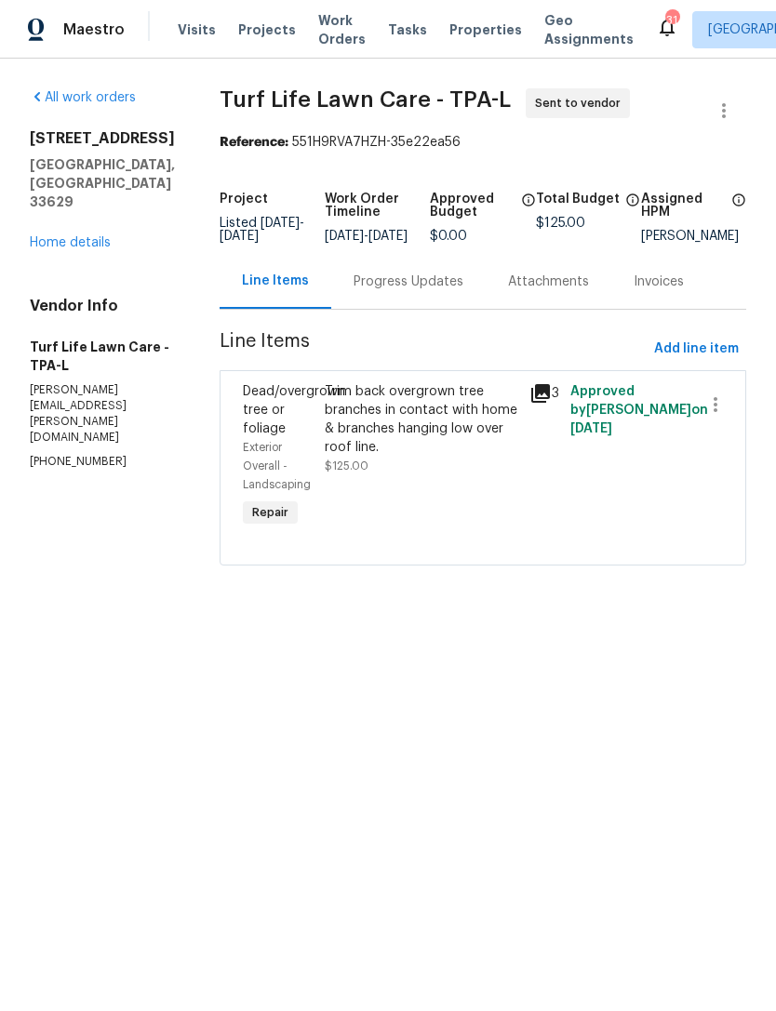
click at [100, 236] on link "Home details" at bounding box center [70, 242] width 81 height 13
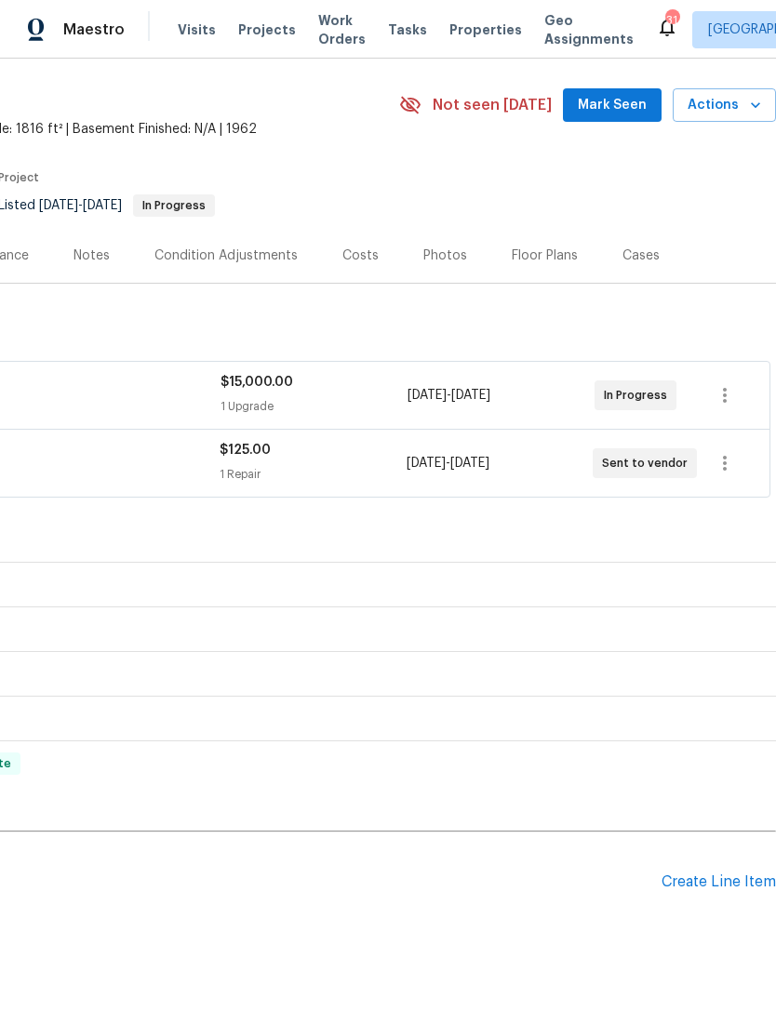
scroll to position [53, 275]
click at [672, 874] on div "Create Line Item" at bounding box center [718, 883] width 114 height 18
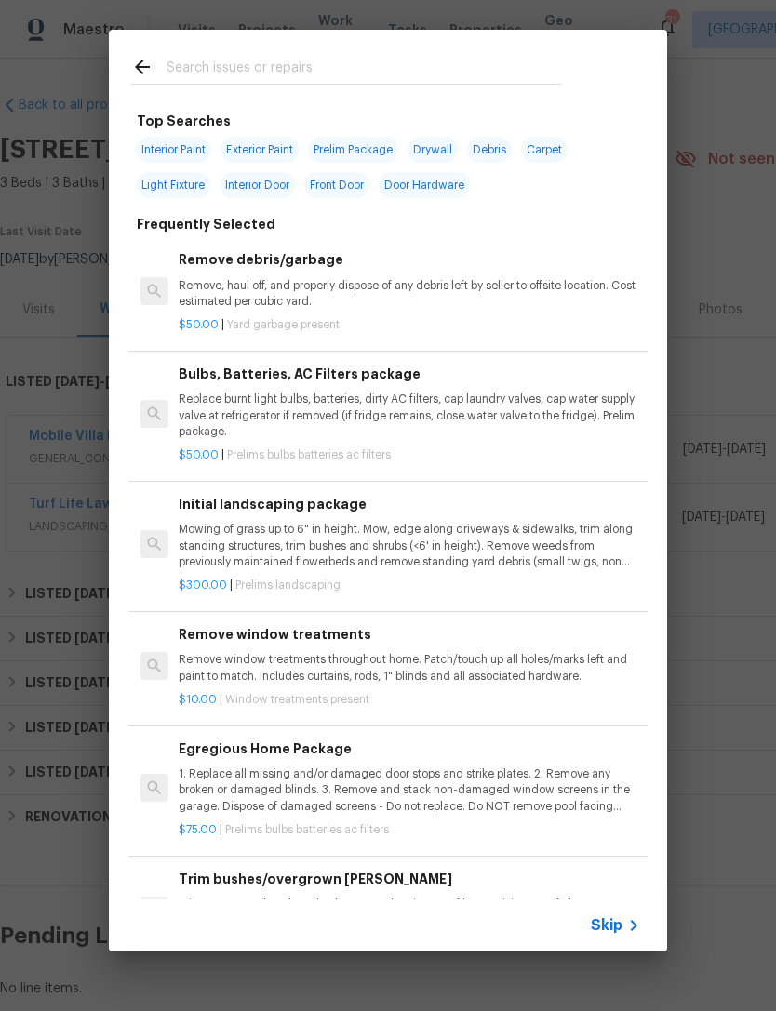
scroll to position [53, 275]
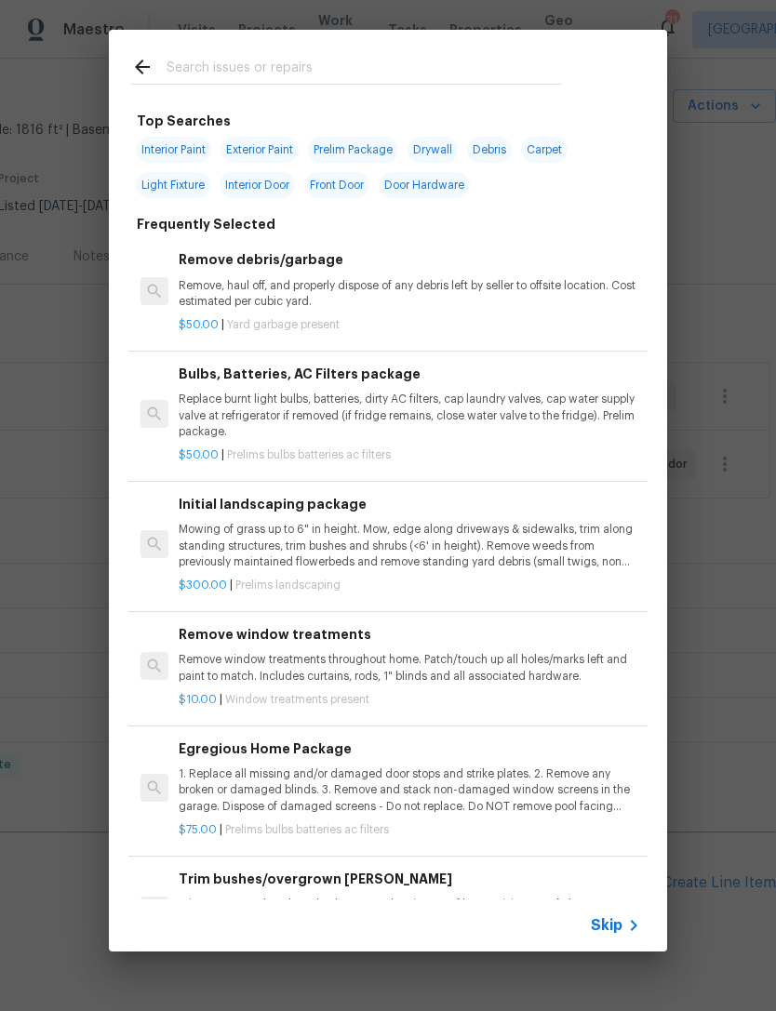
click at [253, 79] on input "text" at bounding box center [363, 70] width 394 height 28
type input "Cabinet base"
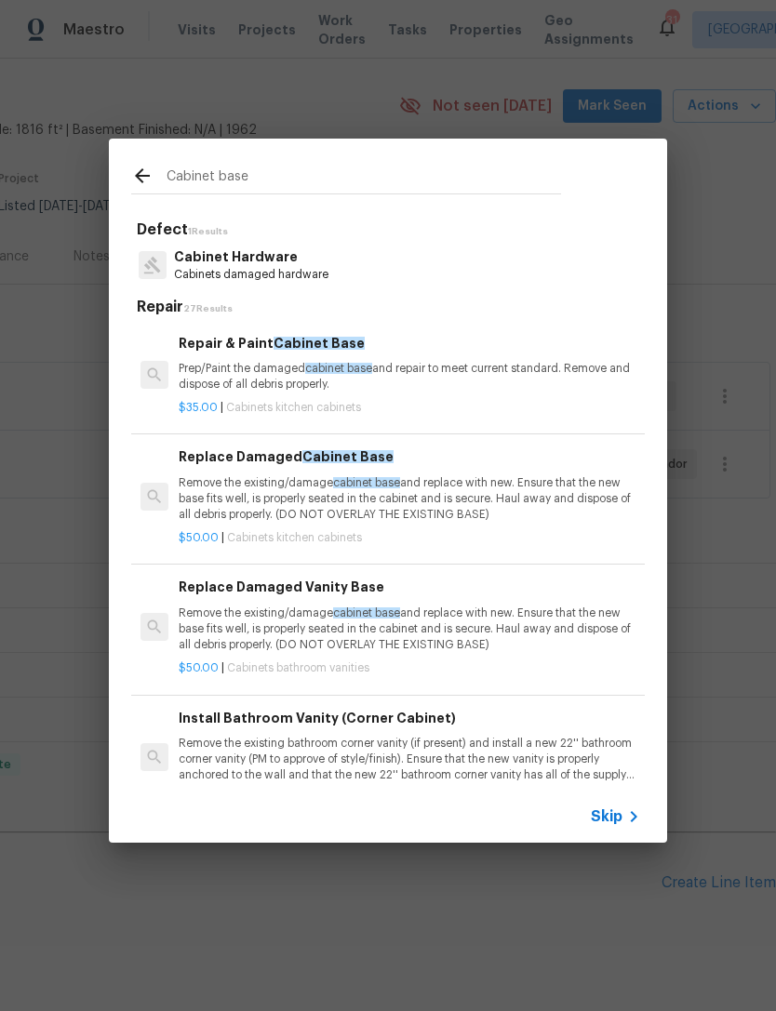
scroll to position [0, 0]
click at [561, 377] on p "Prep/Paint the damaged cabinet base and repair to meet current standard. Remove…" at bounding box center [409, 377] width 461 height 32
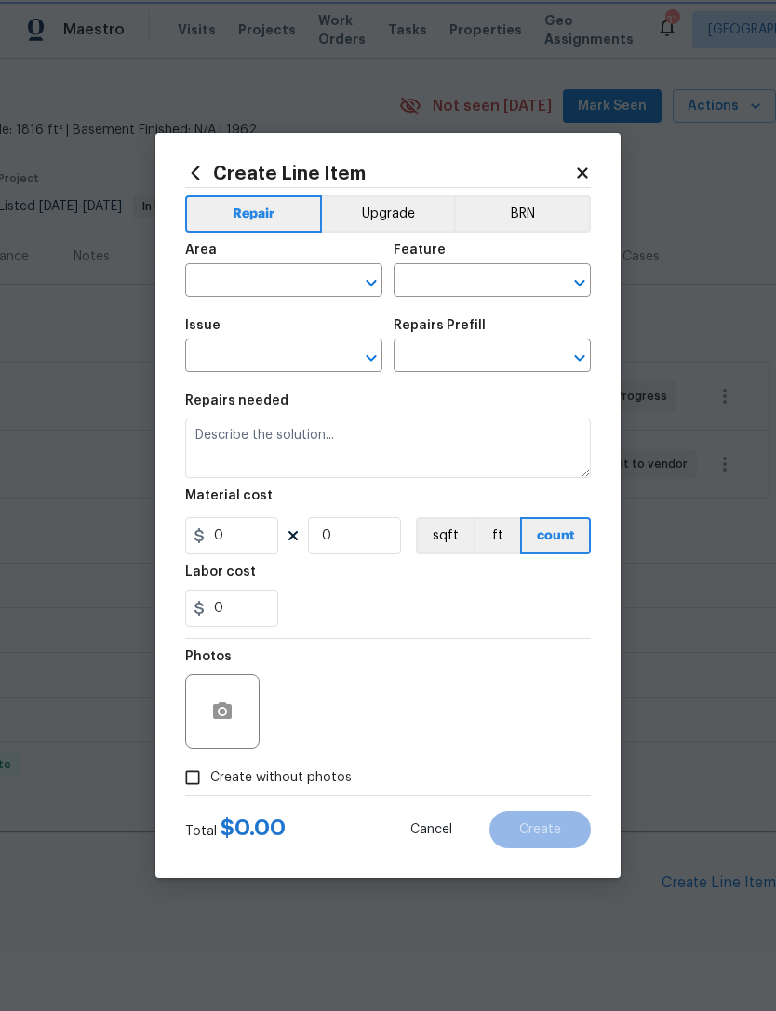
type input "Cabinets"
type input "Kitchen Cabinets"
type textarea "Prep/Paint the damaged cabinet base and repair to meet current standard. Remove…"
type input "1"
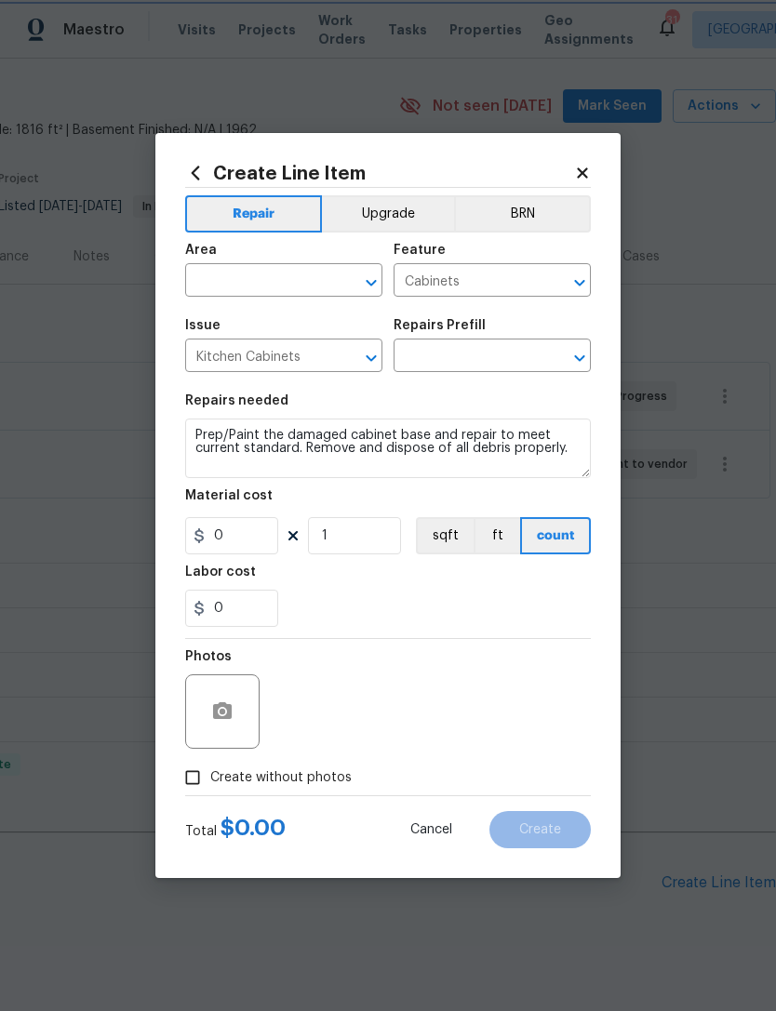
type input "Repair & Paint Cabinet Base $35.00"
type input "35"
click at [274, 278] on input "text" at bounding box center [257, 282] width 145 height 29
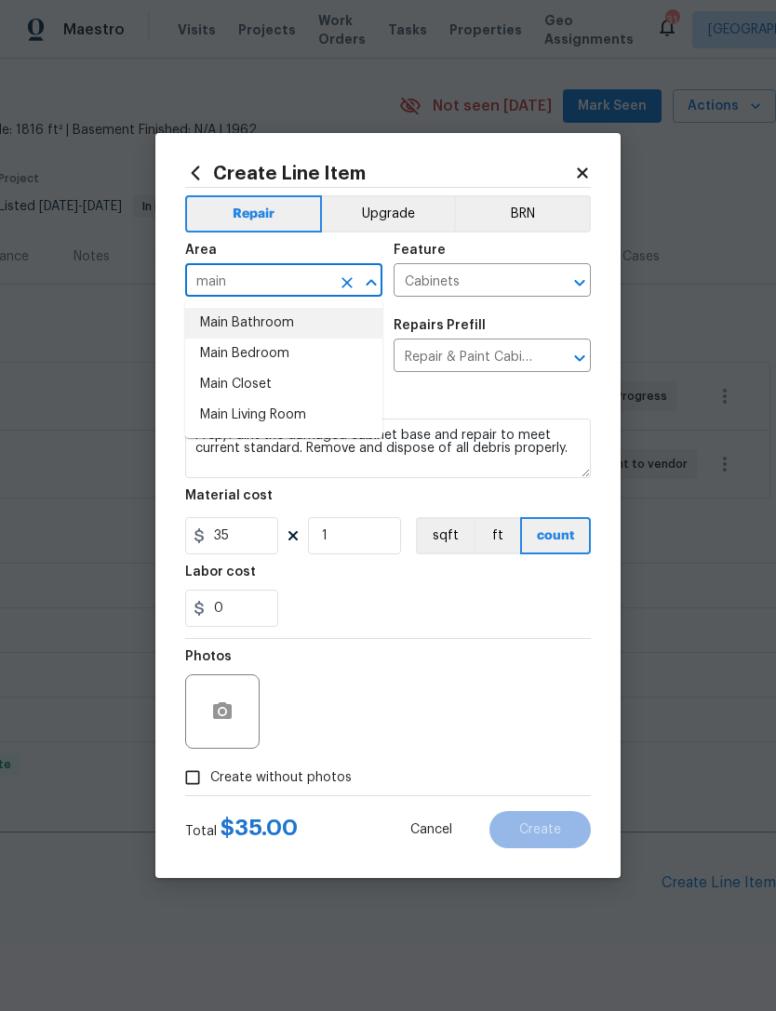
click at [323, 324] on li "Main Bathroom" at bounding box center [283, 323] width 197 height 31
type input "Main Bathroom"
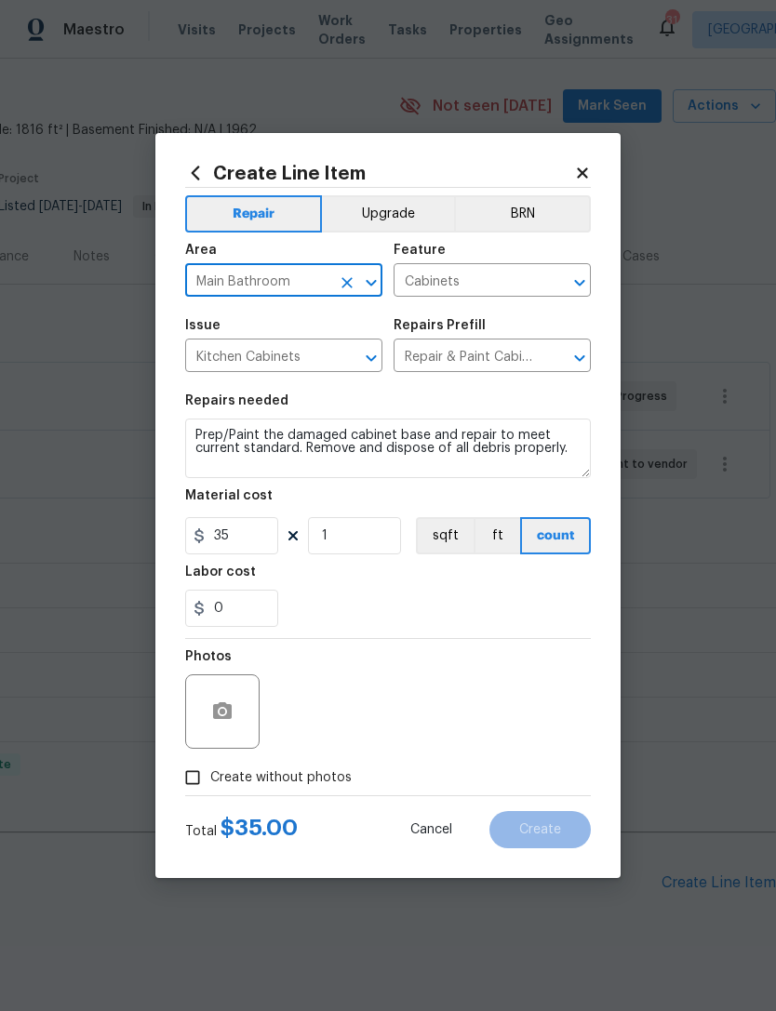
click at [345, 352] on icon "Clear" at bounding box center [347, 358] width 19 height 19
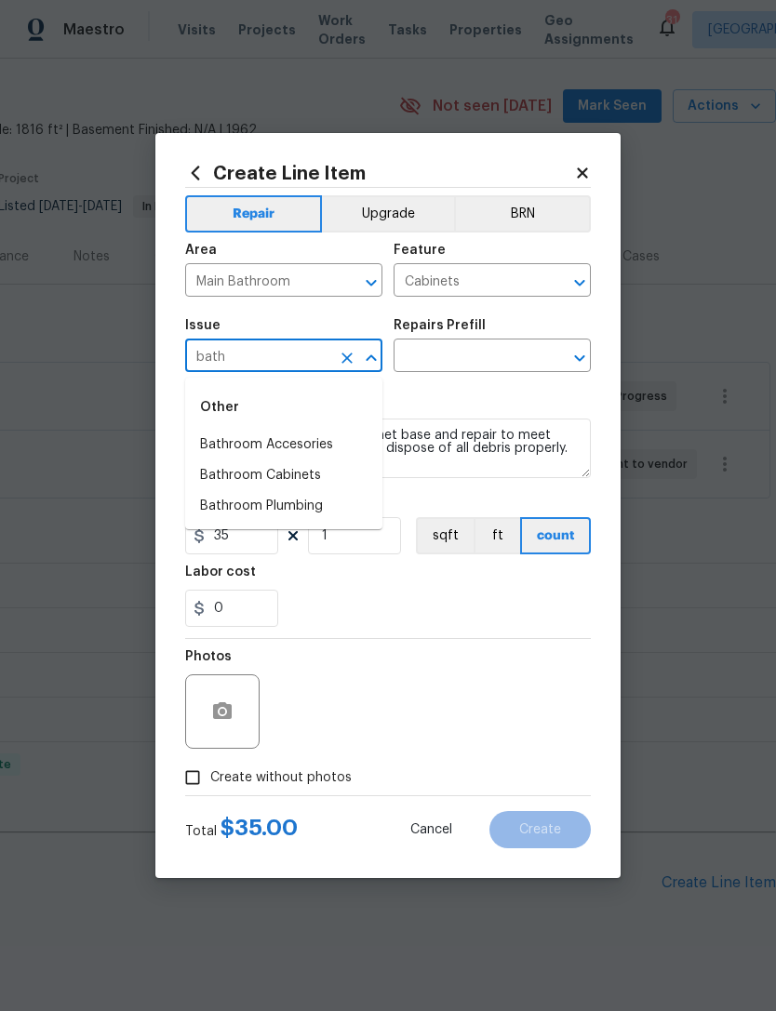
click at [347, 482] on li "Bathroom Cabinets" at bounding box center [283, 475] width 197 height 31
type input "Bathroom Cabinets"
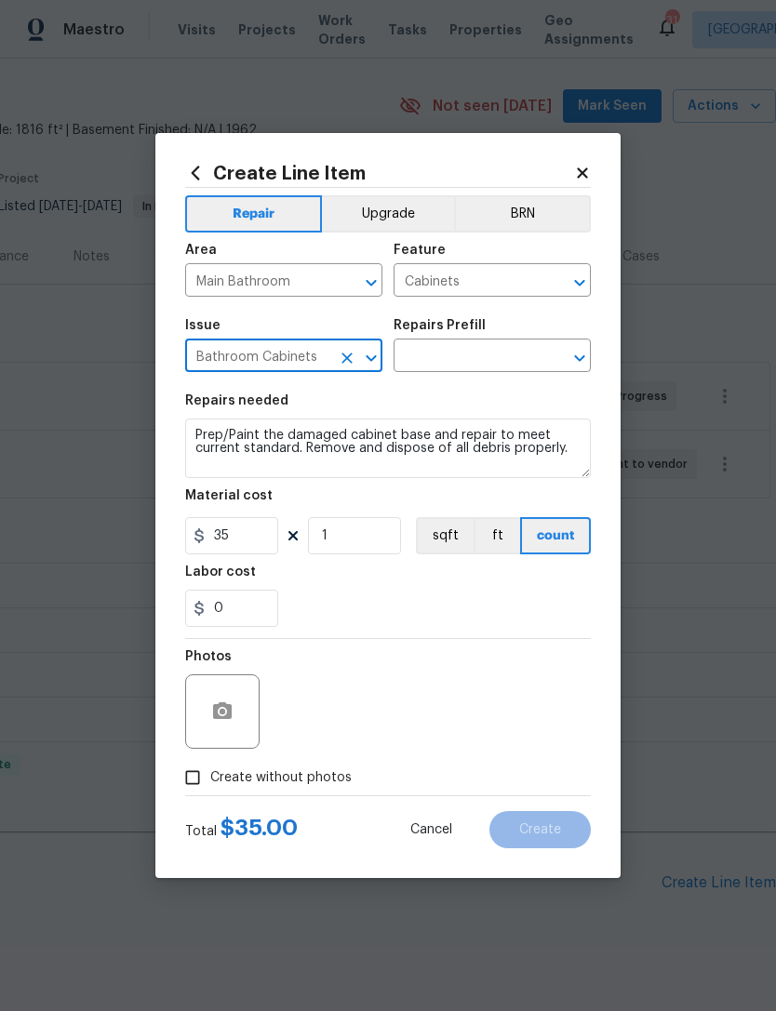
click at [483, 367] on input "text" at bounding box center [465, 357] width 145 height 29
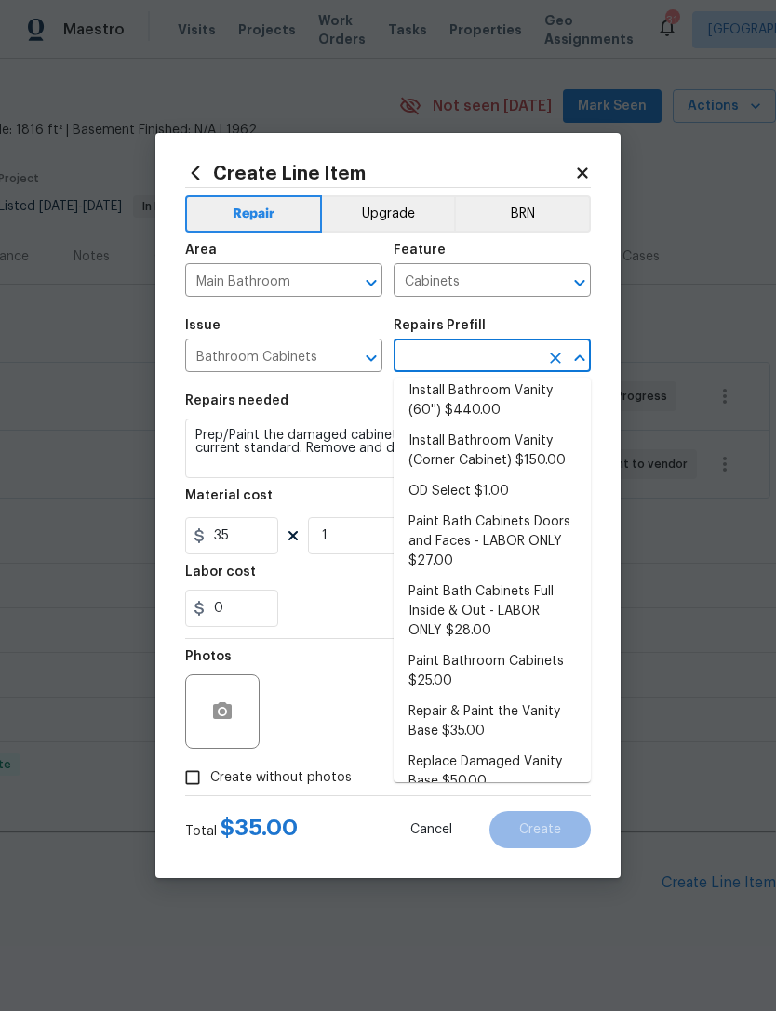
scroll to position [240, 0]
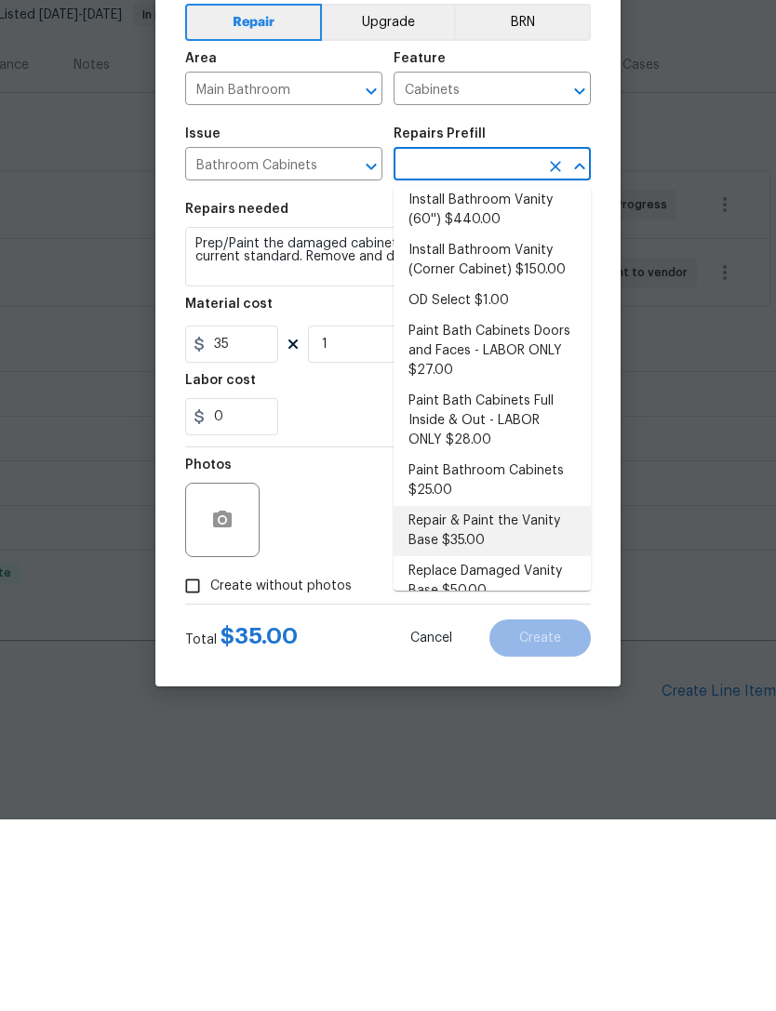
click at [524, 697] on li "Repair & Paint the Vanity Base $35.00" at bounding box center [491, 722] width 197 height 50
type input "Repair & Paint the Vanity Base $35.00"
type textarea "Repair and Paint the damaged vanity base to meet current standard. Remove and d…"
type input "Repair & Paint the Vanity Base $35.00"
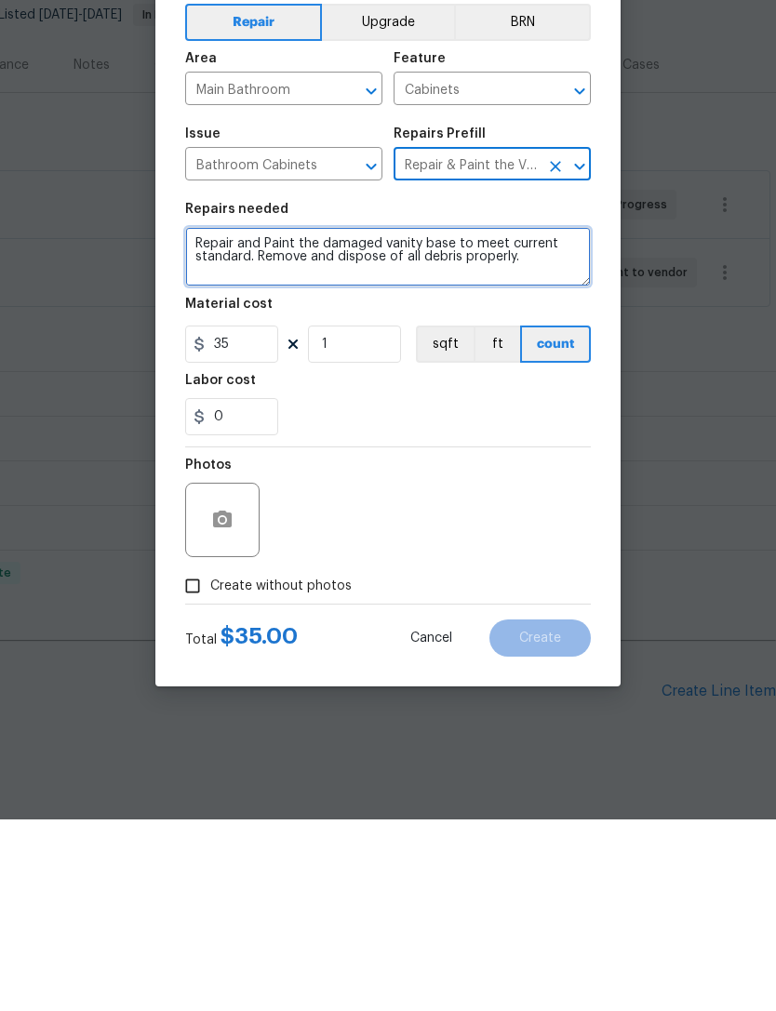
click at [546, 418] on textarea "Repair and Paint the damaged vanity base to meet current standard. Remove and d…" at bounding box center [387, 448] width 405 height 60
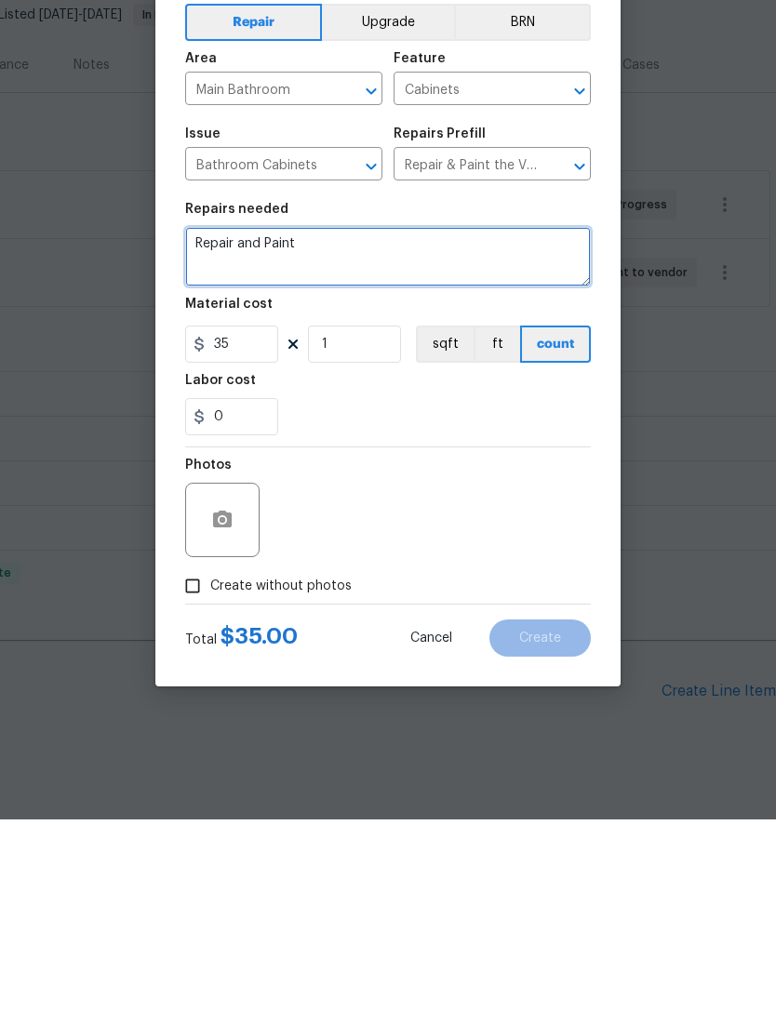
type textarea "Repair"
type textarea "Paint main bath vanity base (paint on site in laundry closet)"
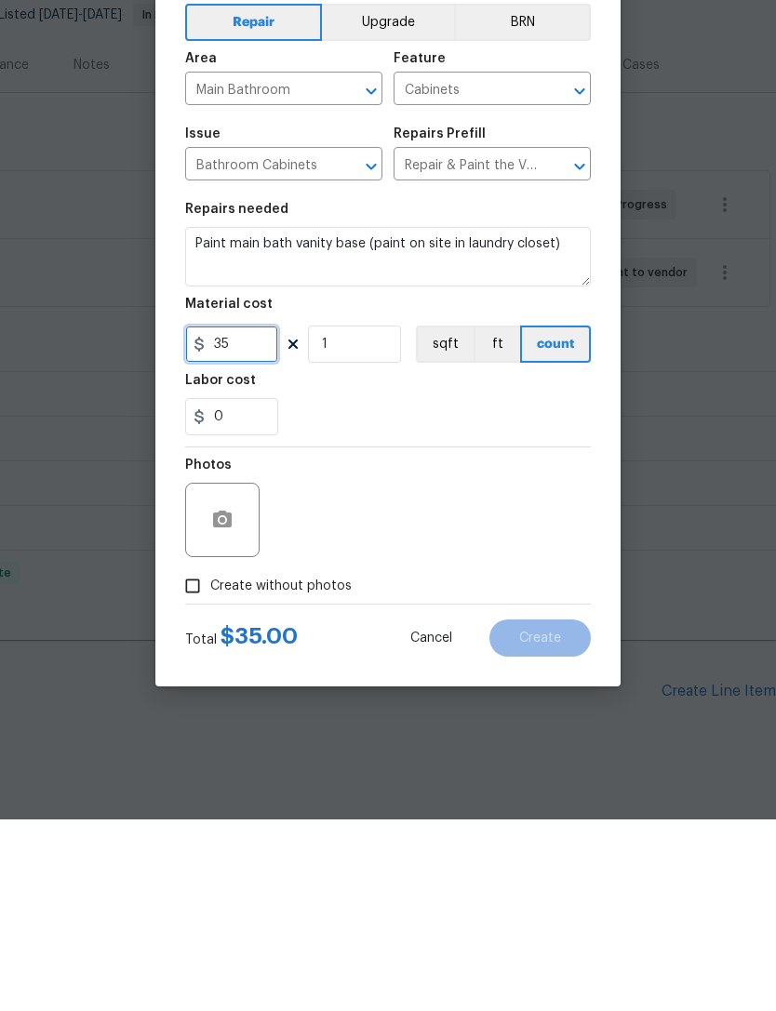
click at [249, 517] on input "35" at bounding box center [231, 535] width 93 height 37
type input "65"
click at [208, 760] on input "Create without photos" at bounding box center [192, 777] width 35 height 35
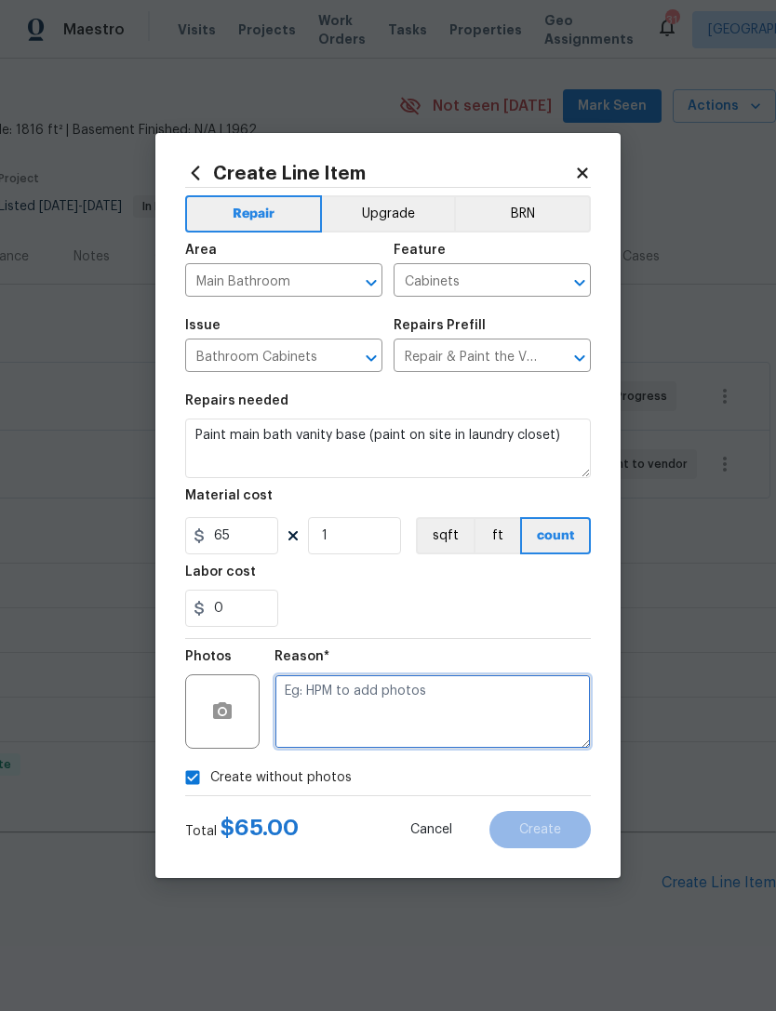
click at [317, 708] on textarea at bounding box center [432, 711] width 316 height 74
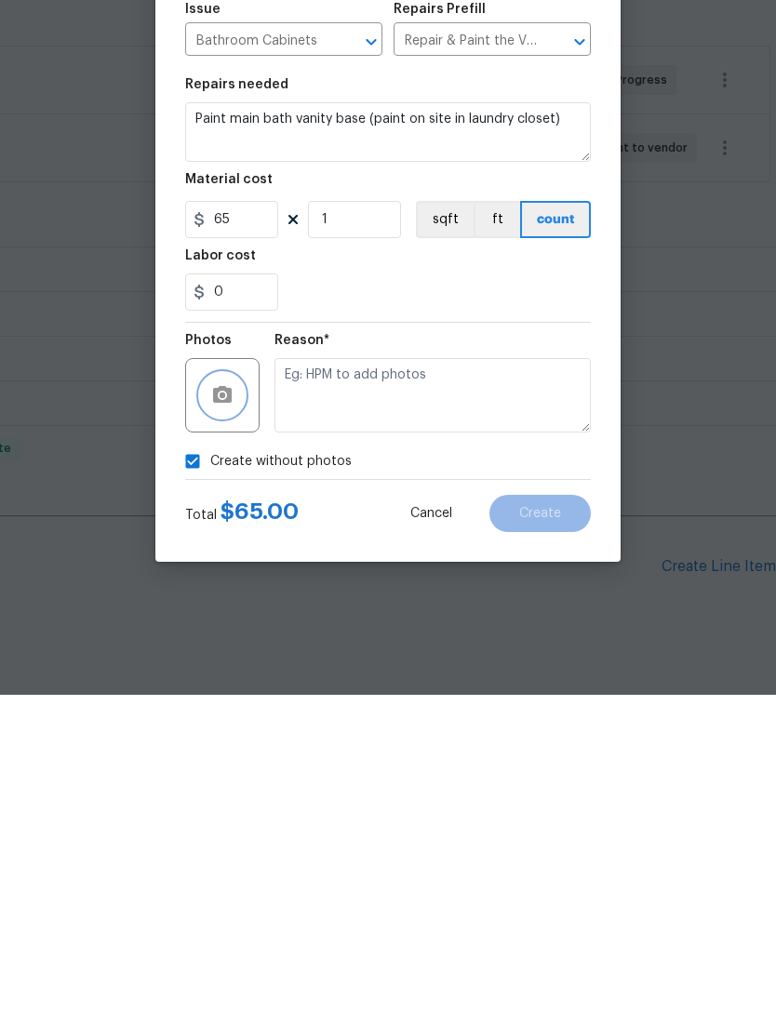
click at [209, 689] on button "button" at bounding box center [222, 711] width 45 height 45
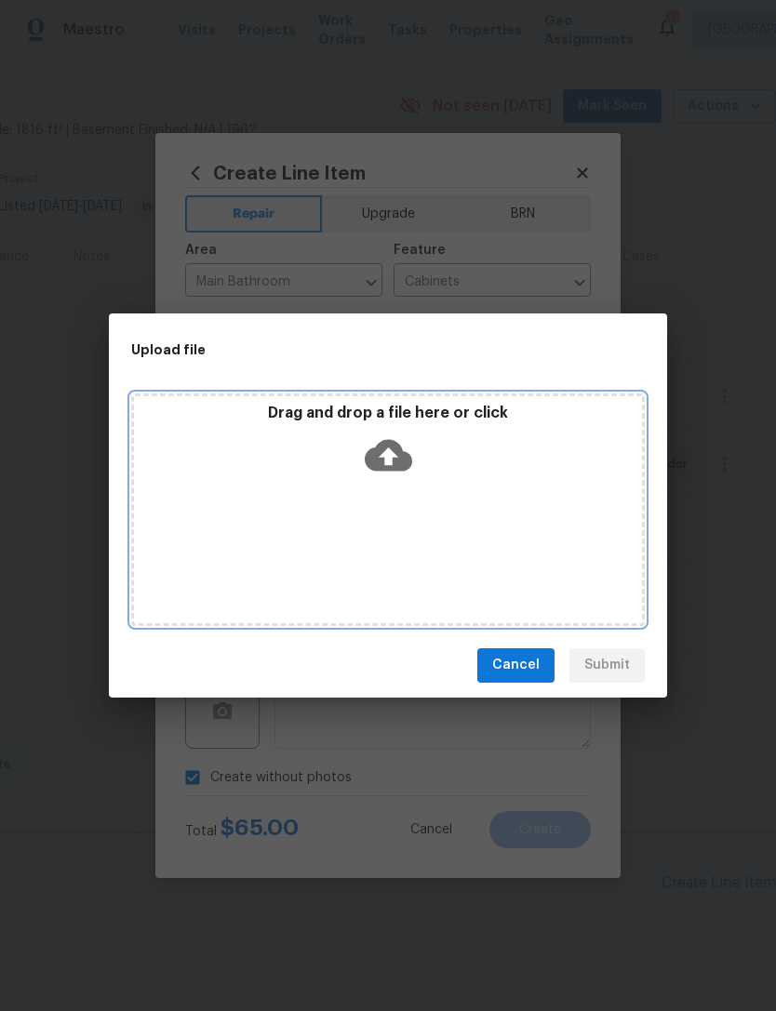
click at [283, 418] on p "Drag and drop a file here or click" at bounding box center [388, 414] width 508 height 20
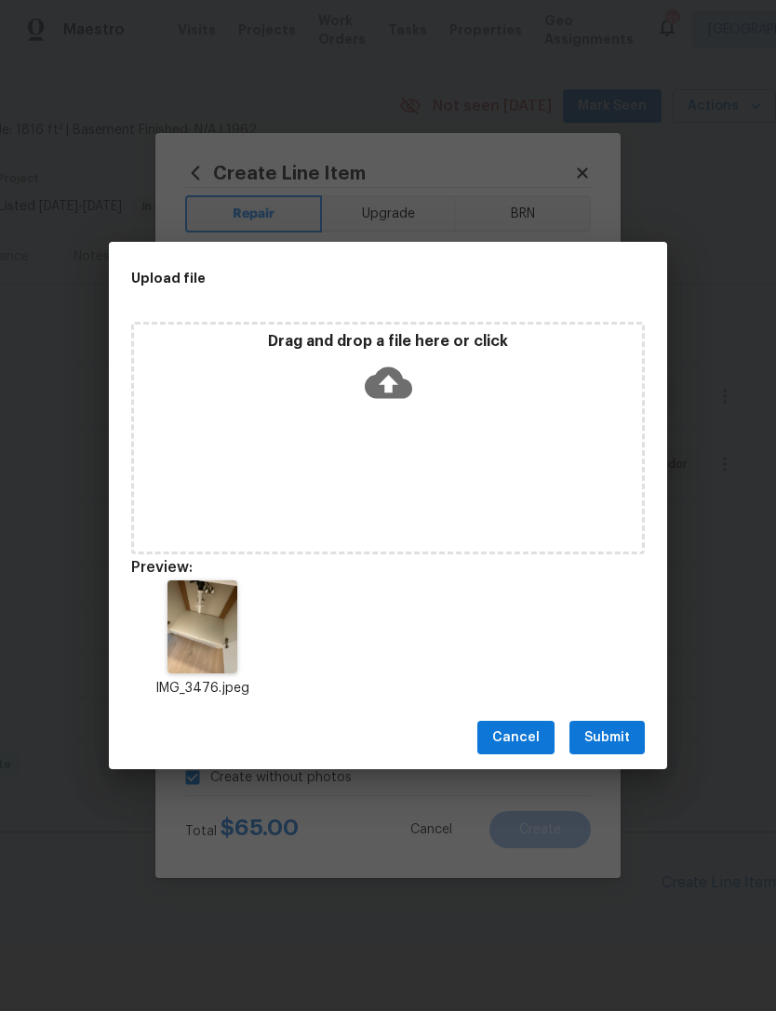
click at [624, 701] on div "IMG_3476.jpeg" at bounding box center [388, 639] width 558 height 163
click at [623, 700] on div "IMG_3476.jpeg" at bounding box center [388, 639] width 558 height 163
click at [589, 753] on button "Submit" at bounding box center [606, 738] width 75 height 34
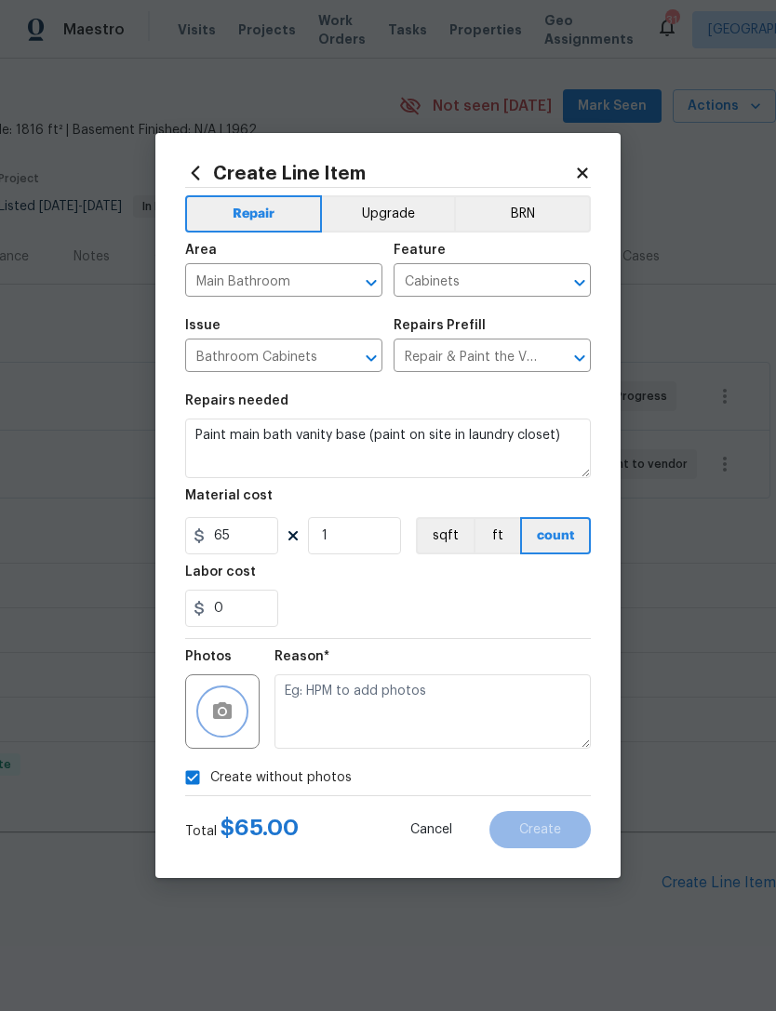
checkbox input "false"
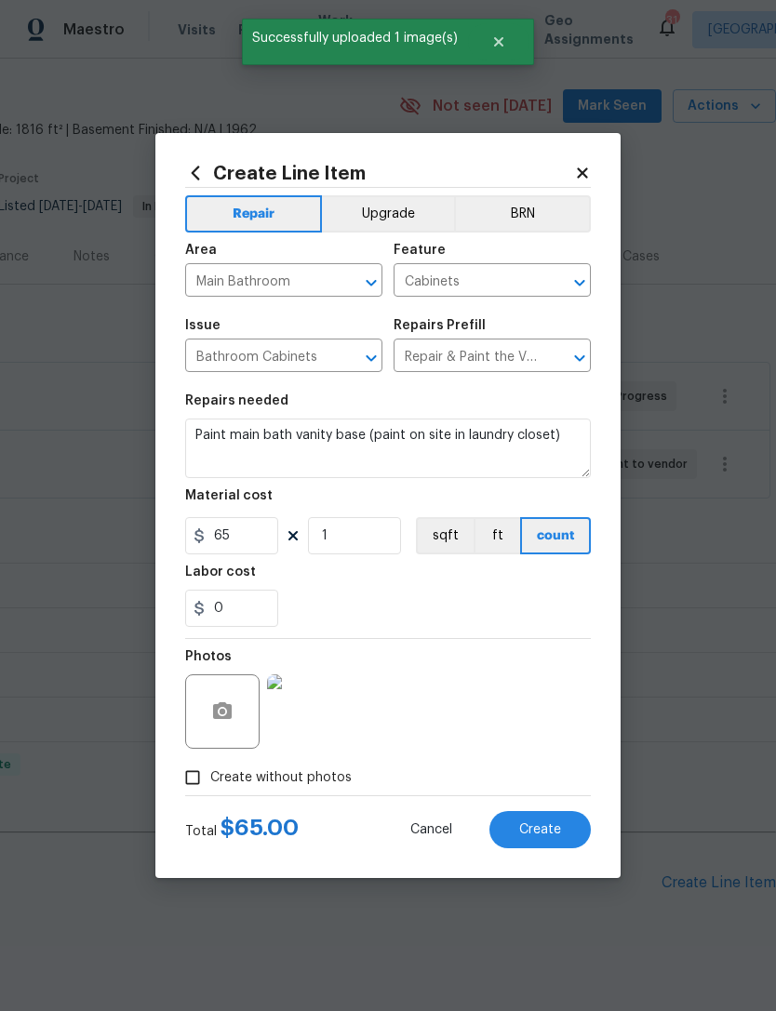
click at [541, 860] on div "Create Line Item Repair Upgrade BRN Area Main Bathroom ​ Feature Cabinets ​ Iss…" at bounding box center [387, 505] width 465 height 745
click at [540, 859] on div "Create Line Item Repair Upgrade BRN Area Main Bathroom ​ Feature Cabinets ​ Iss…" at bounding box center [387, 505] width 465 height 745
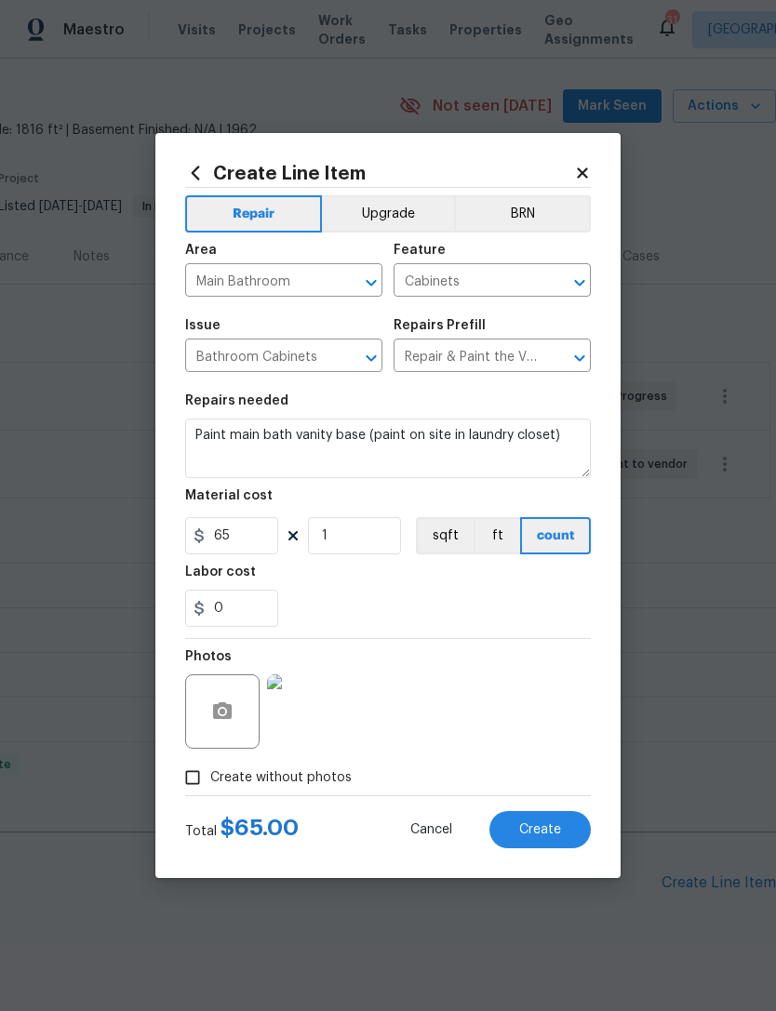
click at [556, 837] on span "Create" at bounding box center [540, 830] width 42 height 14
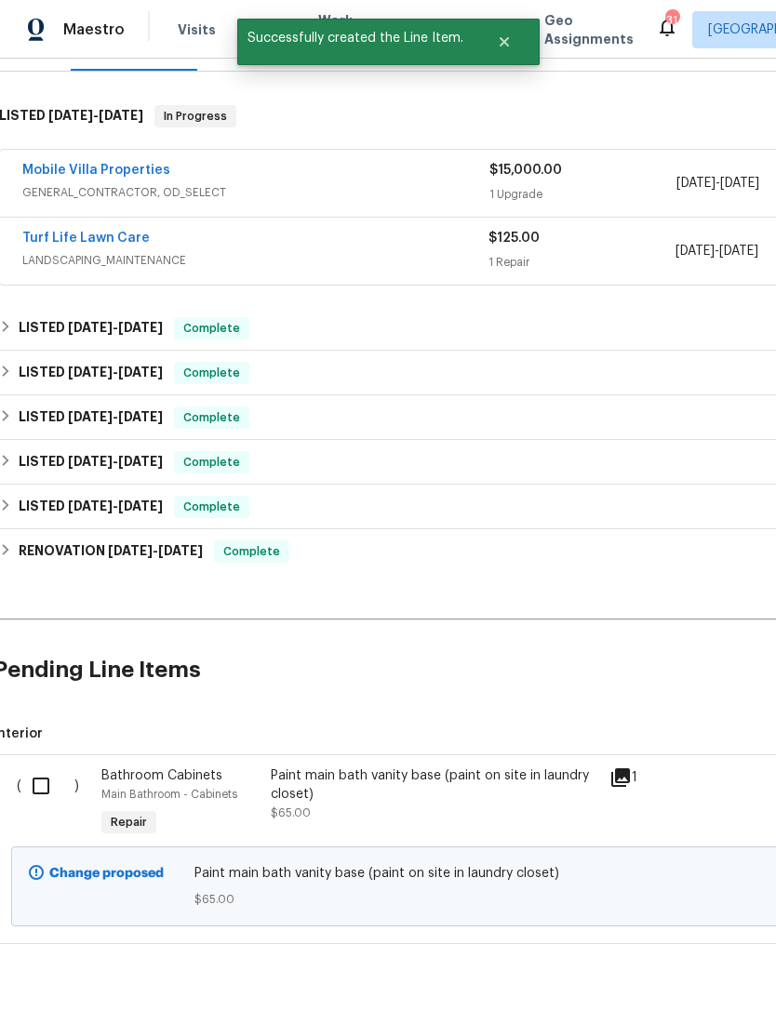
scroll to position [266, 8]
click at [46, 766] on input "checkbox" at bounding box center [46, 785] width 53 height 39
checkbox input "true"
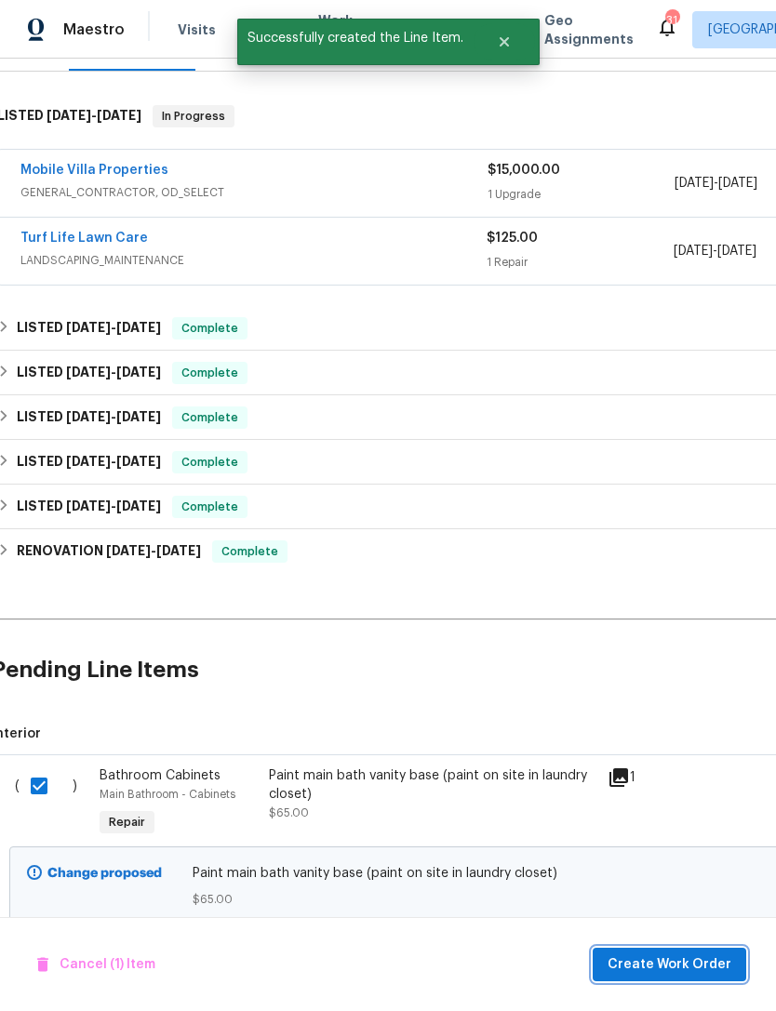
click at [648, 963] on span "Create Work Order" at bounding box center [669, 964] width 124 height 23
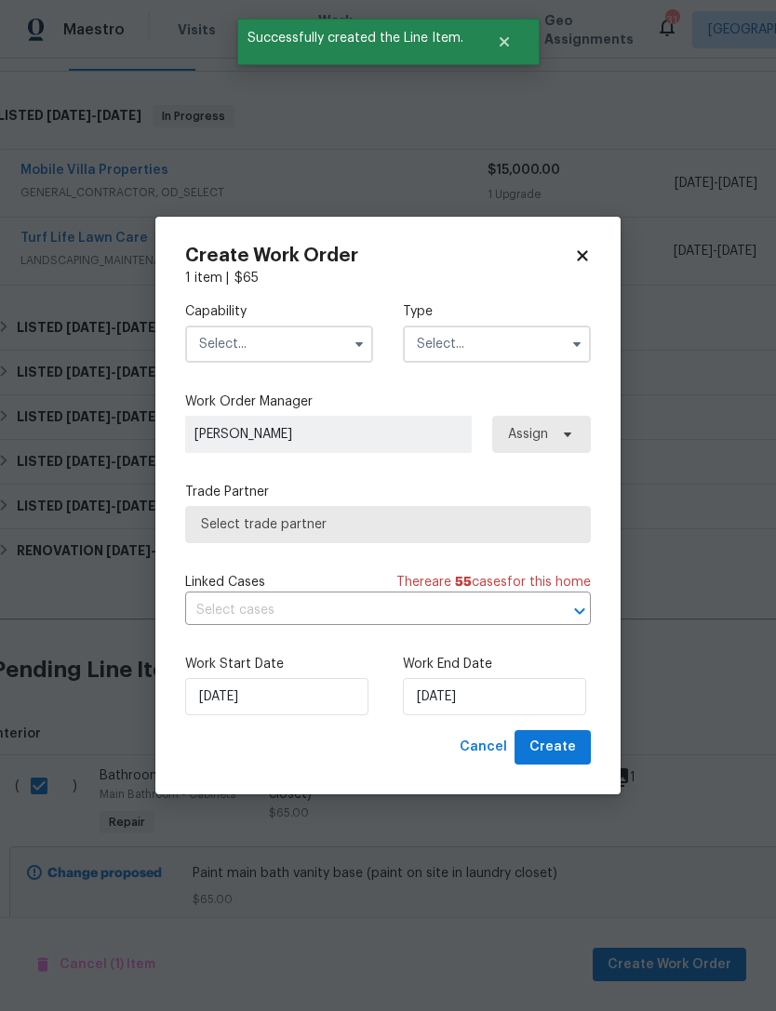
click at [323, 336] on input "text" at bounding box center [279, 343] width 188 height 37
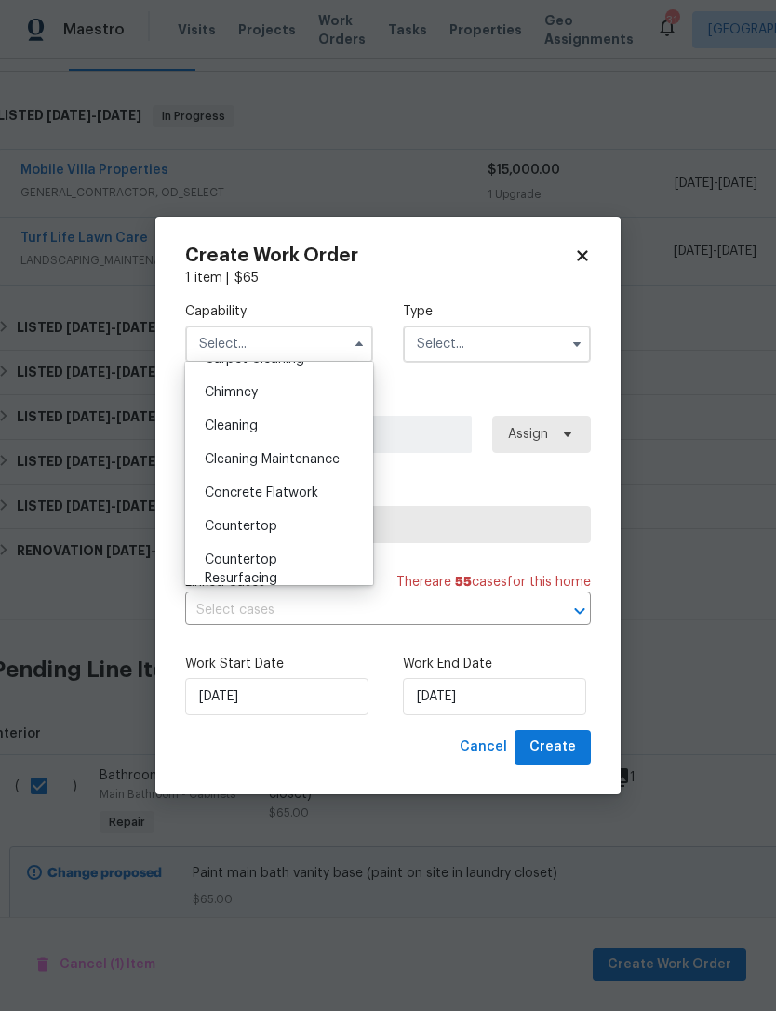
scroll to position [224, 0]
click at [327, 436] on div "Cleaning" at bounding box center [279, 426] width 179 height 33
type input "Cleaning"
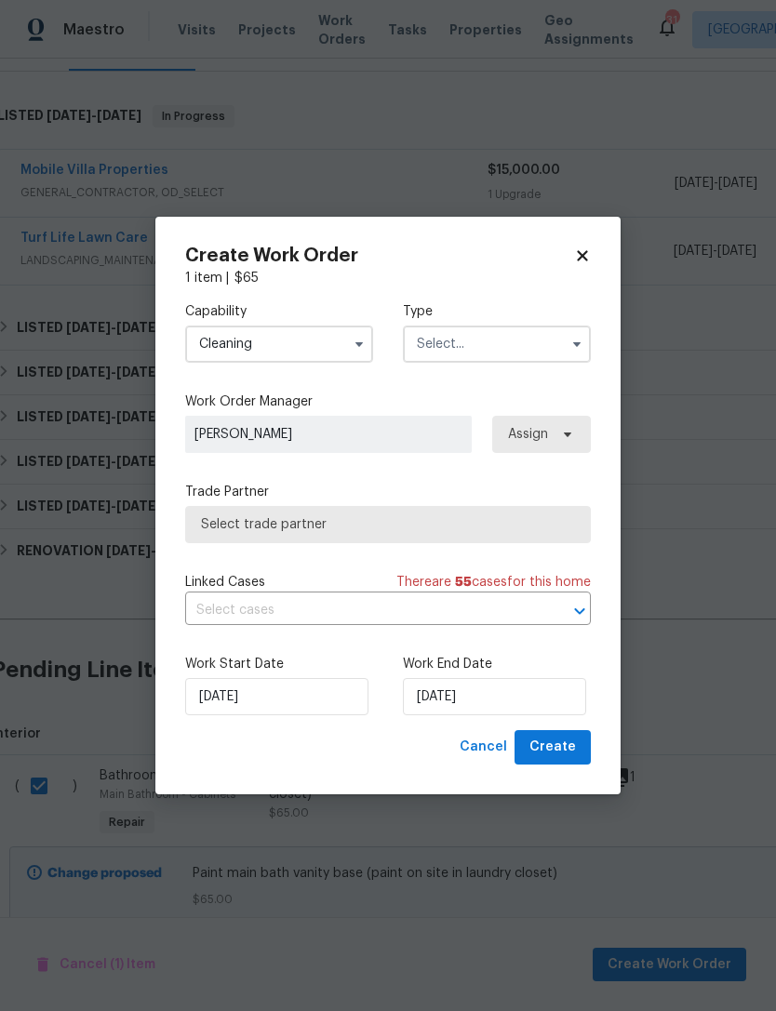
click at [524, 352] on input "text" at bounding box center [497, 343] width 188 height 37
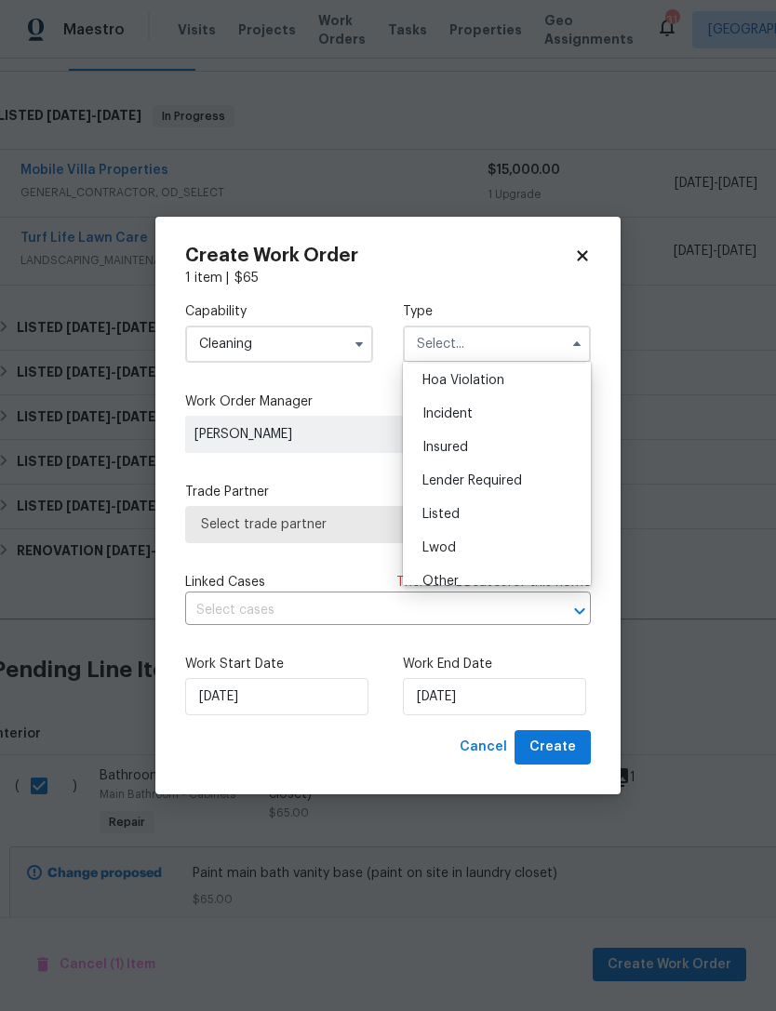
scroll to position [46, 0]
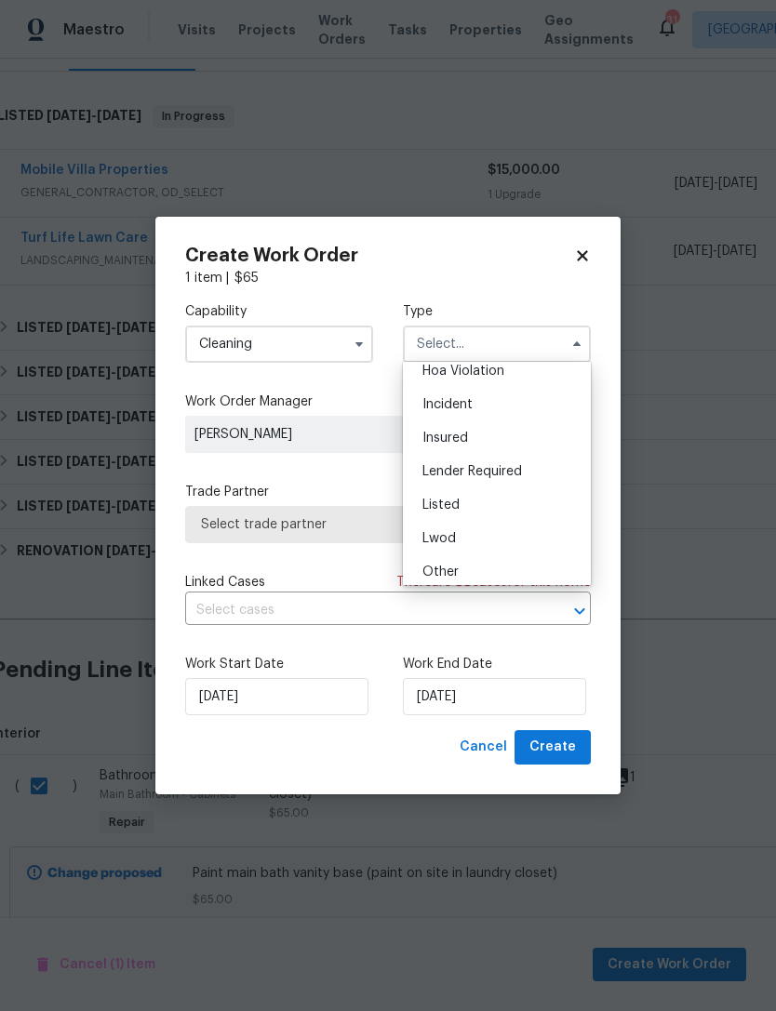
click at [481, 509] on div "Listed" at bounding box center [496, 504] width 179 height 33
type input "Listed"
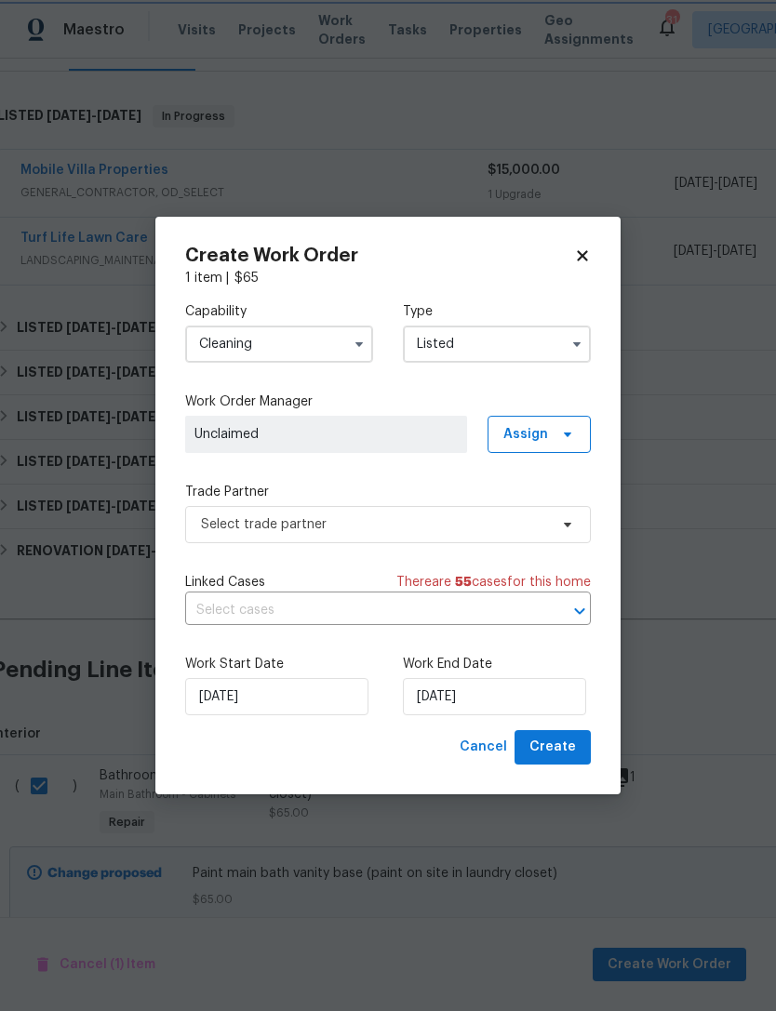
scroll to position [0, 0]
click at [545, 443] on span "Assign" at bounding box center [538, 434] width 103 height 37
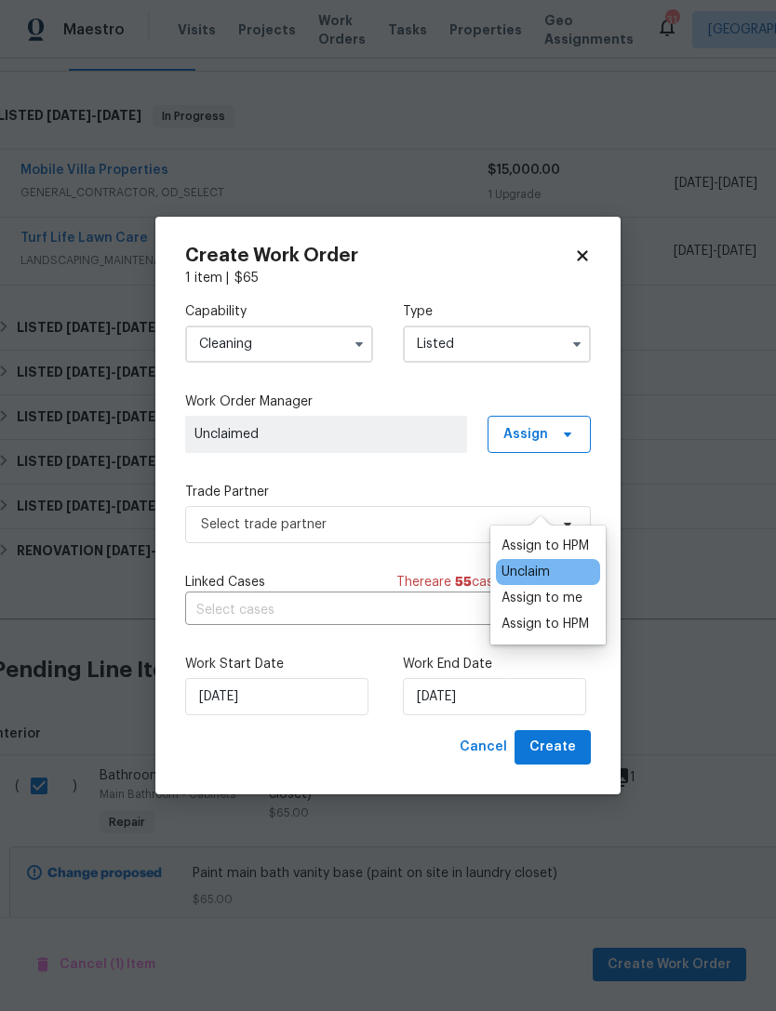
click at [537, 537] on div "Assign to HPM" at bounding box center [544, 546] width 87 height 19
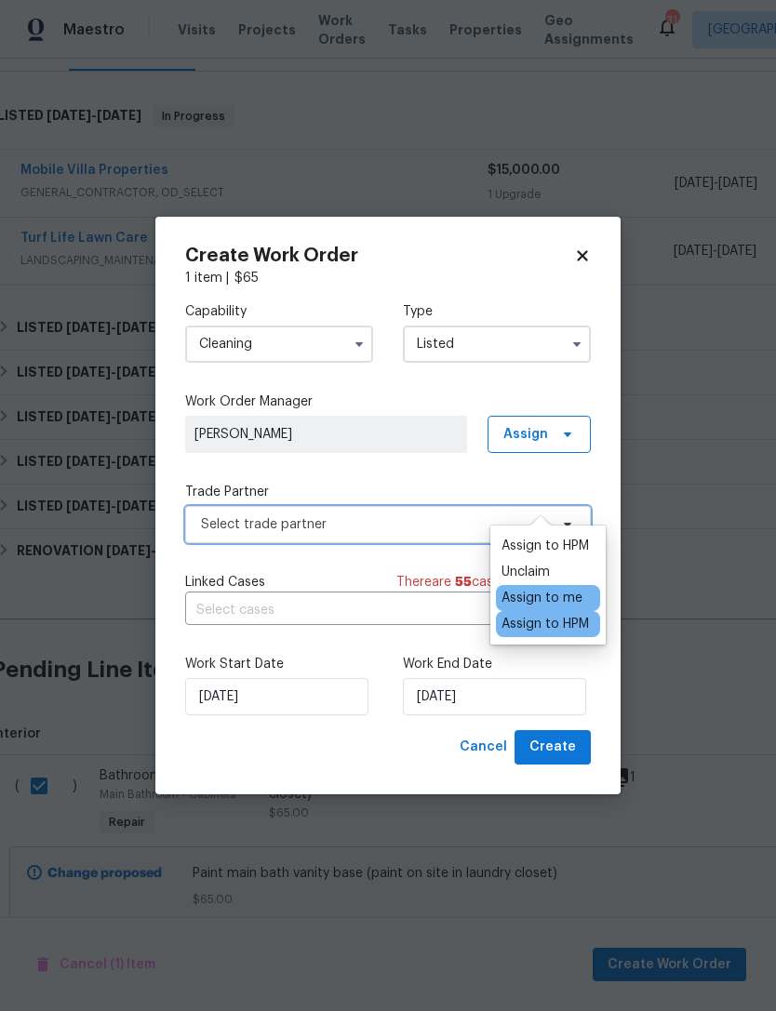
click at [428, 541] on span "Select trade partner" at bounding box center [387, 524] width 405 height 37
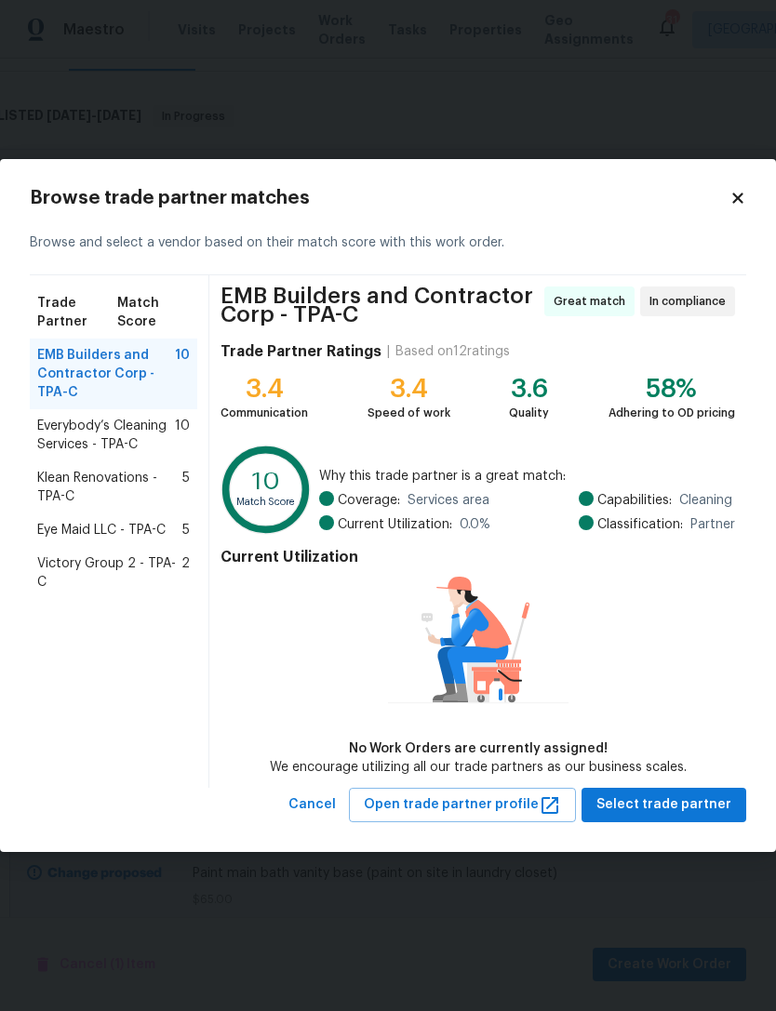
click at [744, 191] on icon at bounding box center [737, 198] width 17 height 17
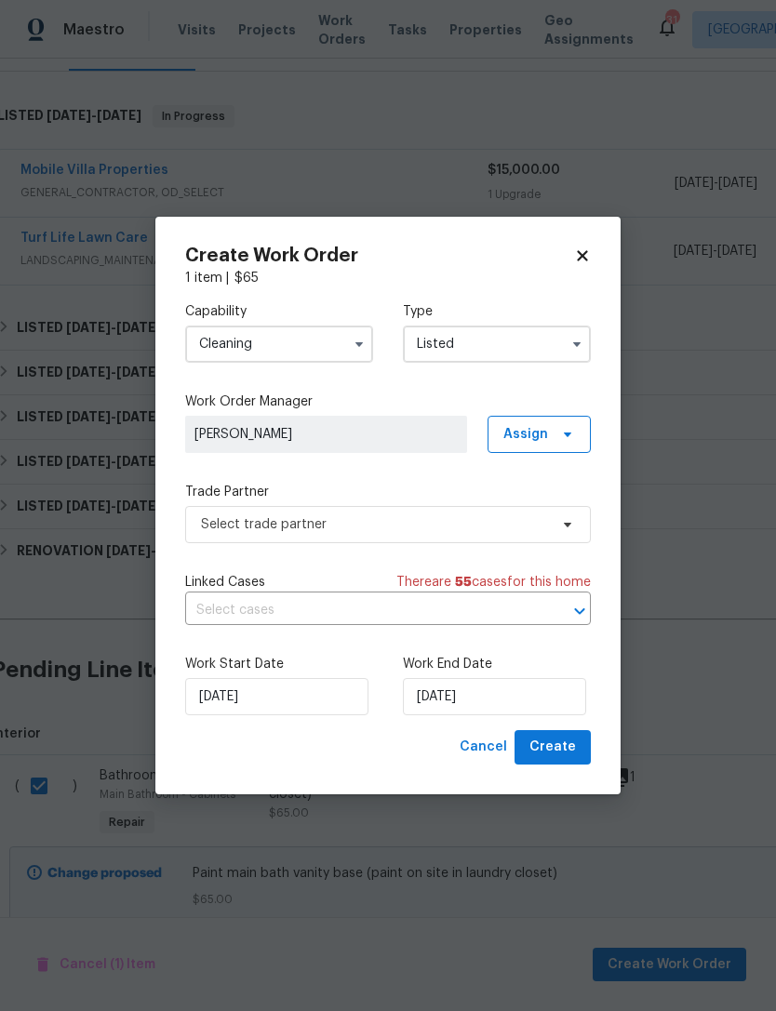
click at [579, 261] on icon at bounding box center [582, 255] width 17 height 17
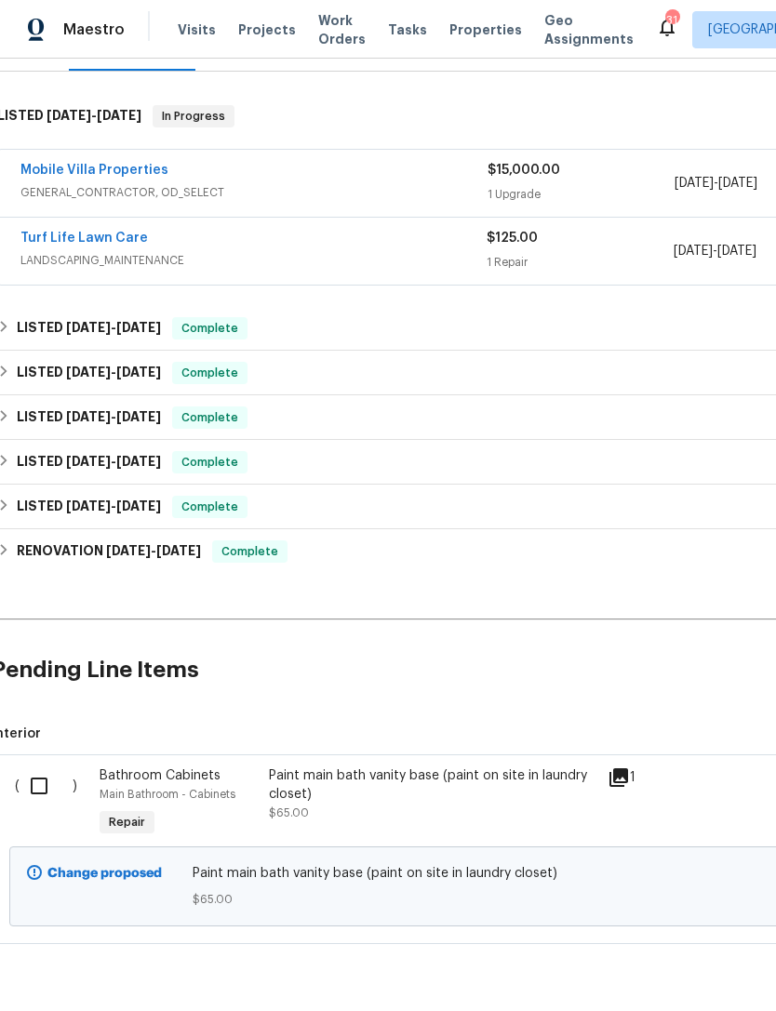
click at [54, 766] on input "checkbox" at bounding box center [46, 785] width 53 height 39
checkbox input "true"
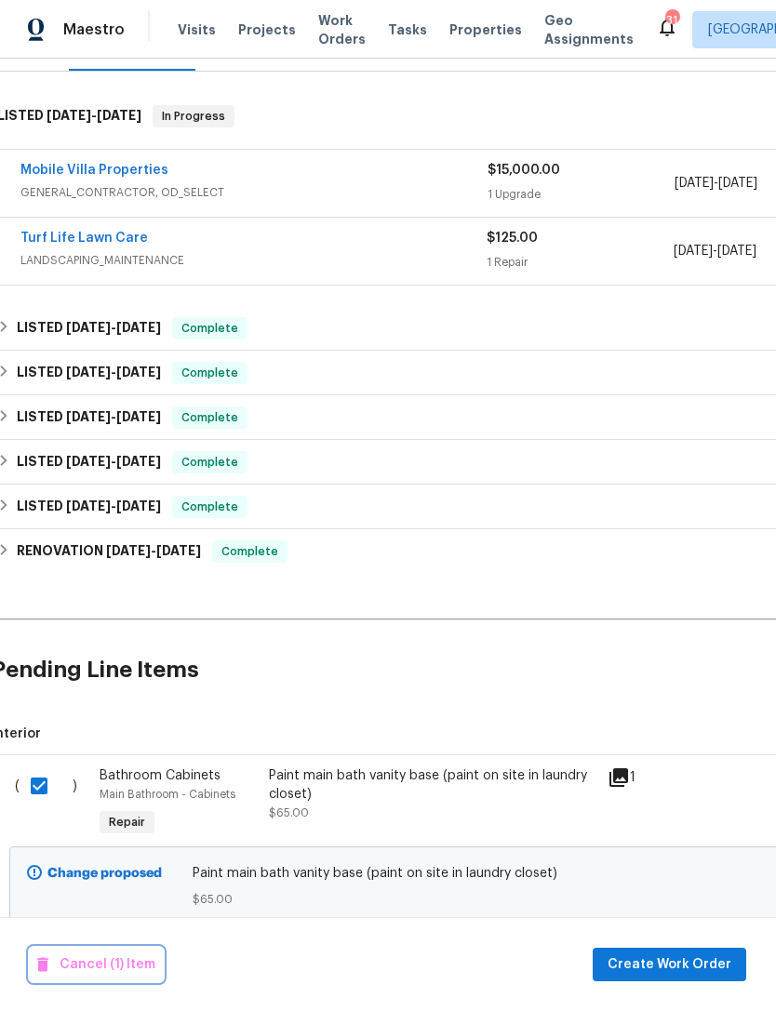
click at [124, 961] on span "Cancel (1) Item" at bounding box center [96, 964] width 118 height 23
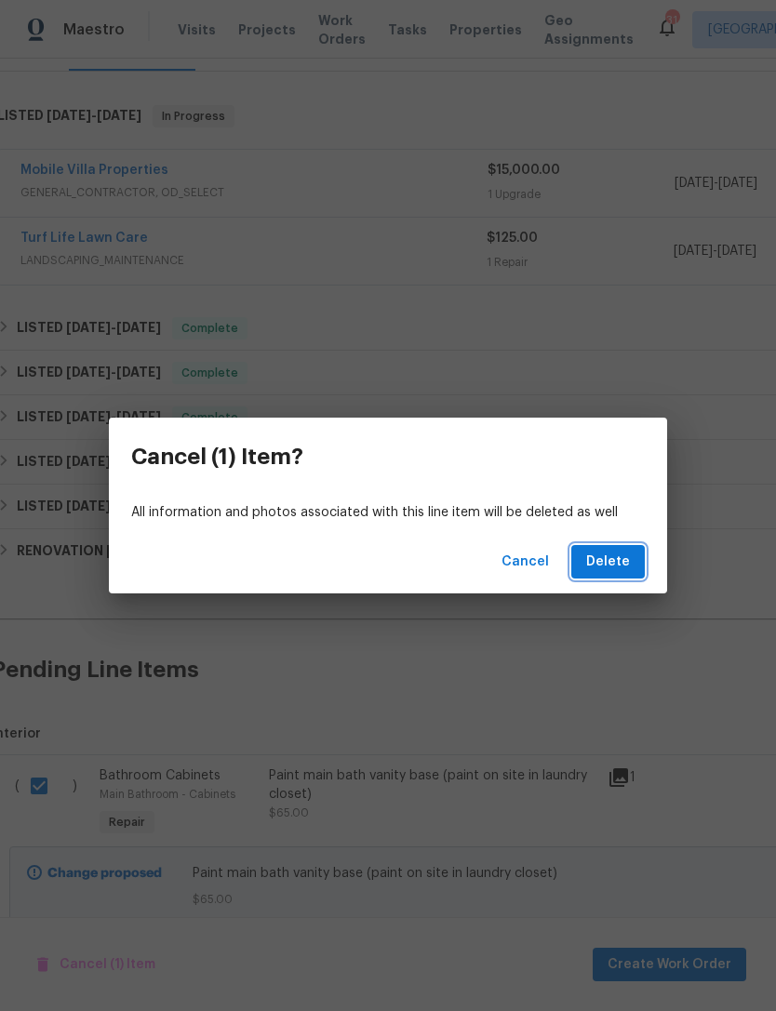
click at [617, 566] on span "Delete" at bounding box center [608, 562] width 44 height 23
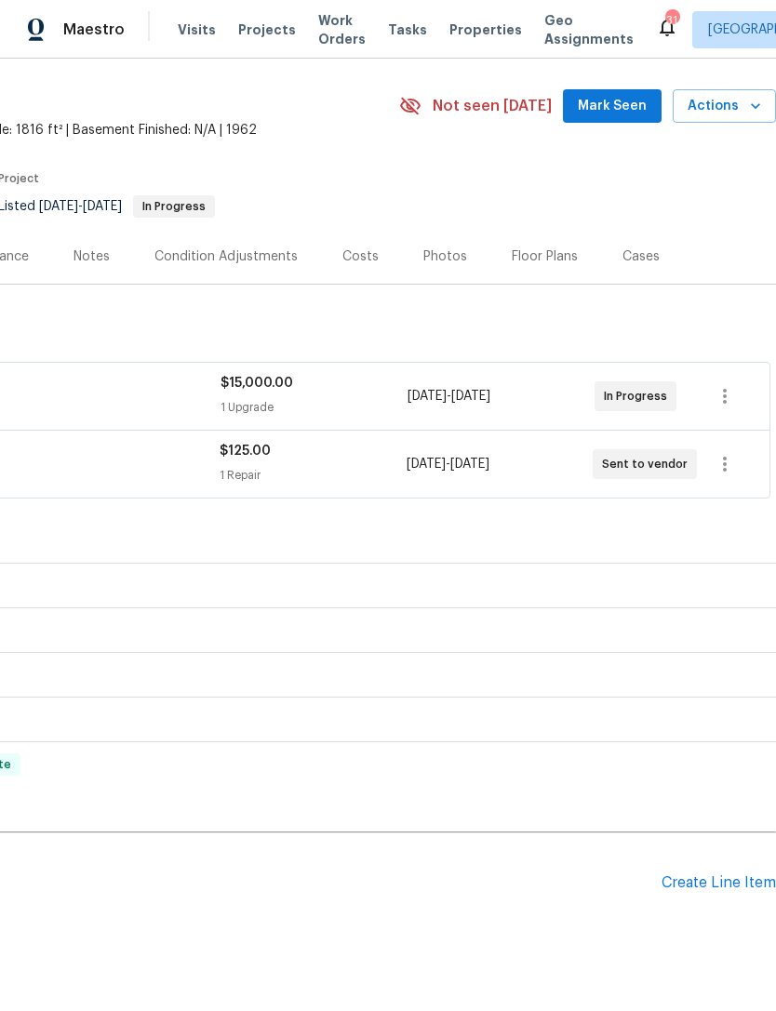
scroll to position [53, 278]
